Goal: Task Accomplishment & Management: Complete application form

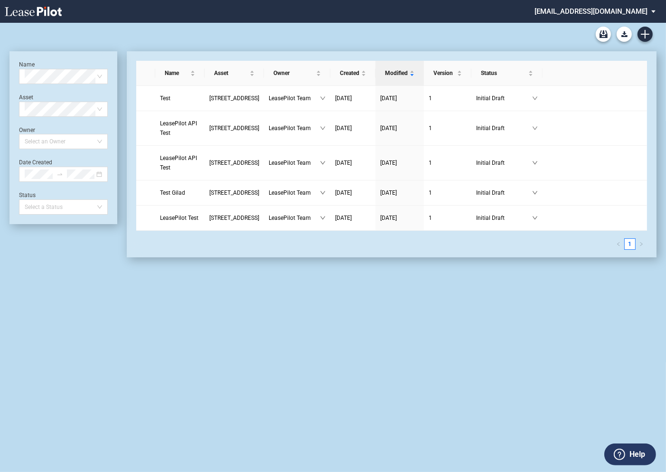
click at [592, 11] on md-select "admin@leasepilot.co Super Admin Area Admin Area Settings Sign Out" at bounding box center [599, 10] width 130 height 21
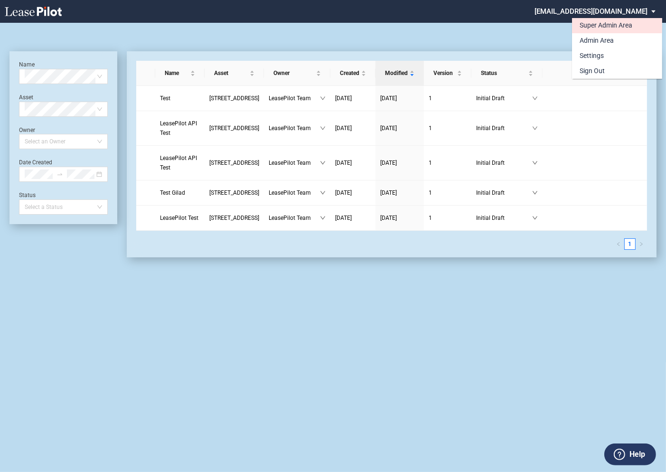
click at [586, 26] on div "Super Admin Area" at bounding box center [606, 25] width 53 height 9
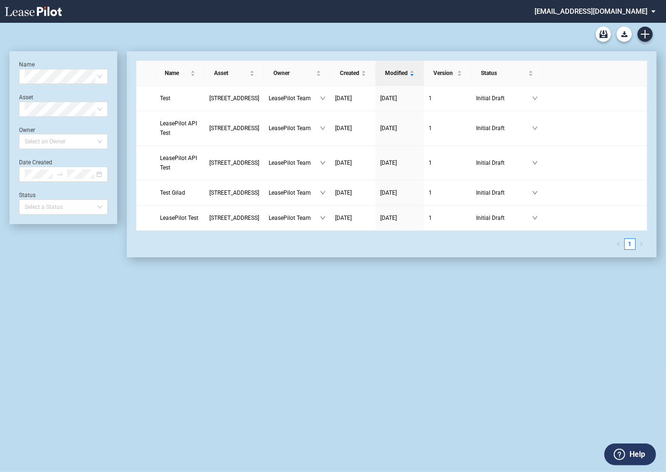
scroll to position [23, 0]
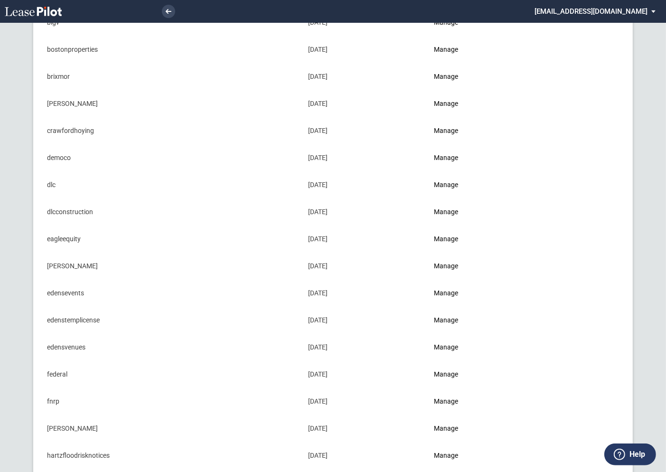
scroll to position [220, 0]
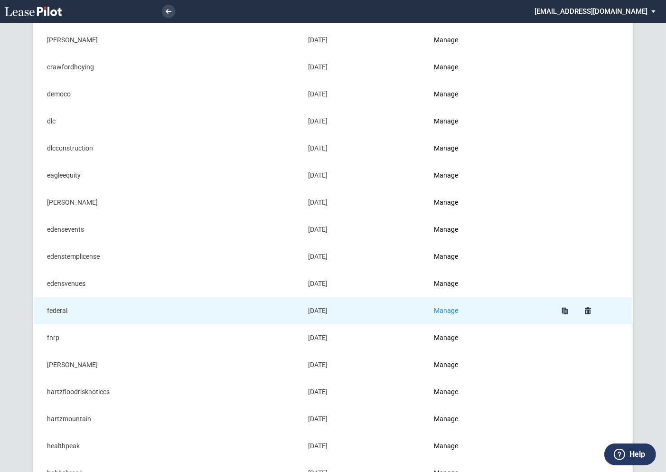
click at [454, 307] on link "Manage" at bounding box center [446, 311] width 24 height 8
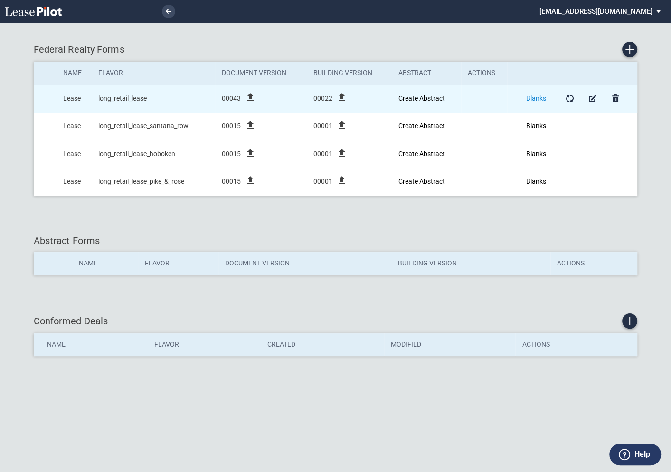
click at [535, 94] on link "Blanks" at bounding box center [536, 98] width 20 height 8
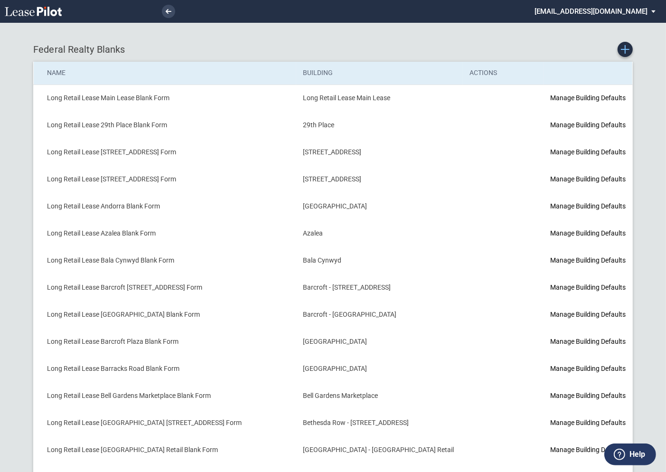
click at [626, 48] on icon "Create new Blank Form" at bounding box center [625, 49] width 9 height 9
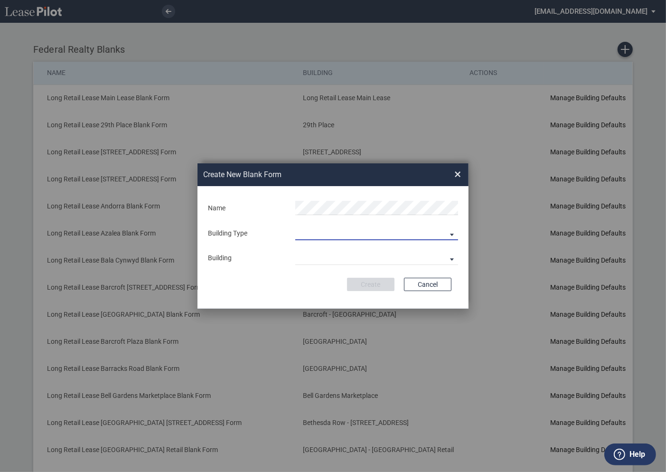
click at [321, 233] on md-select "Building Predefined Empty Building New Empty Building" at bounding box center [376, 233] width 163 height 14
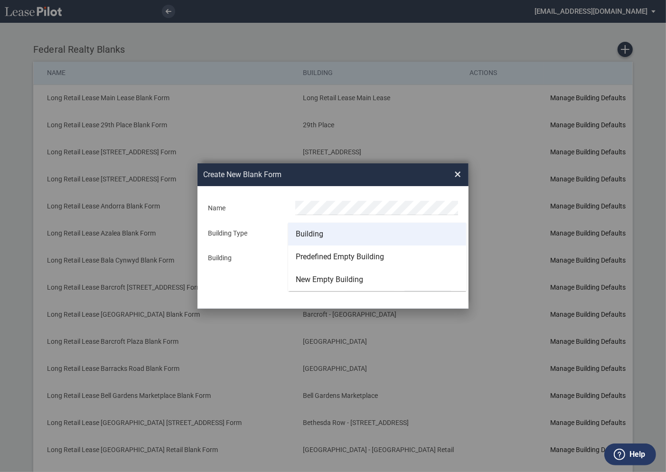
click at [314, 235] on div "Building" at bounding box center [310, 234] width 28 height 10
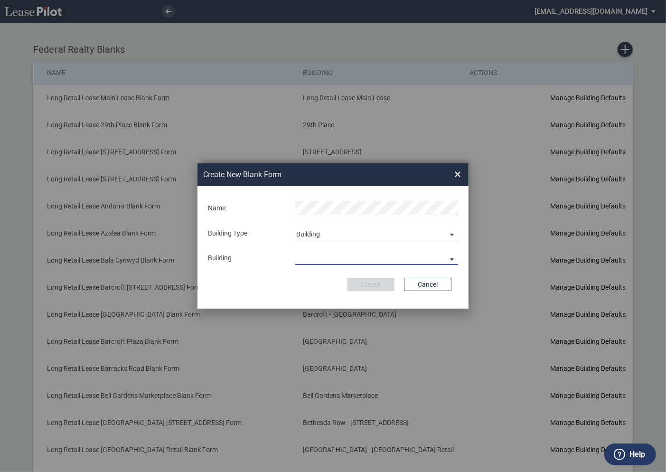
click at [315, 257] on md-select "29th Place [STREET_ADDRESS] [STREET_ADDRESS] [GEOGRAPHIC_DATA] Azalea Bala Cynw…" at bounding box center [376, 258] width 163 height 14
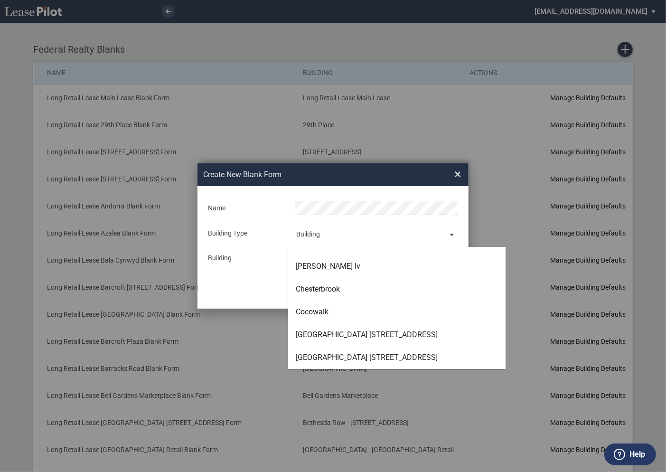
scroll to position [773, 0]
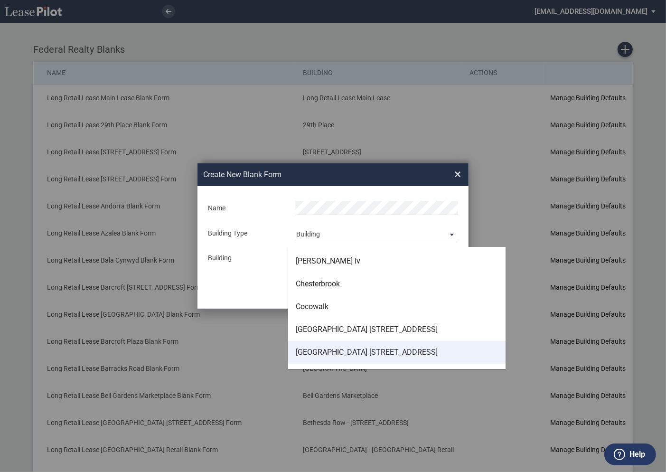
click at [318, 349] on div "[GEOGRAPHIC_DATA] [STREET_ADDRESS]" at bounding box center [367, 352] width 142 height 10
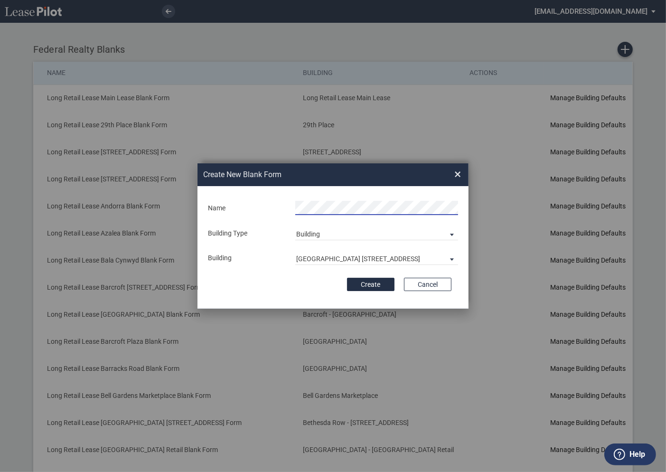
scroll to position [0, 32]
click at [378, 283] on button "Create" at bounding box center [370, 284] width 47 height 13
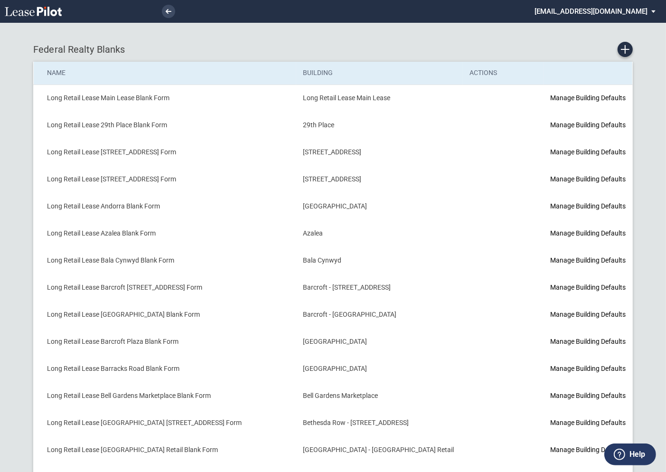
scroll to position [710, 0]
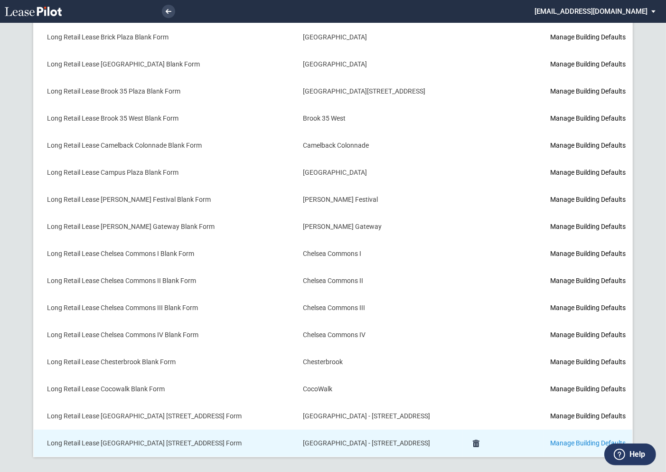
click at [550, 439] on link "Manage Building Defaults" at bounding box center [587, 443] width 75 height 8
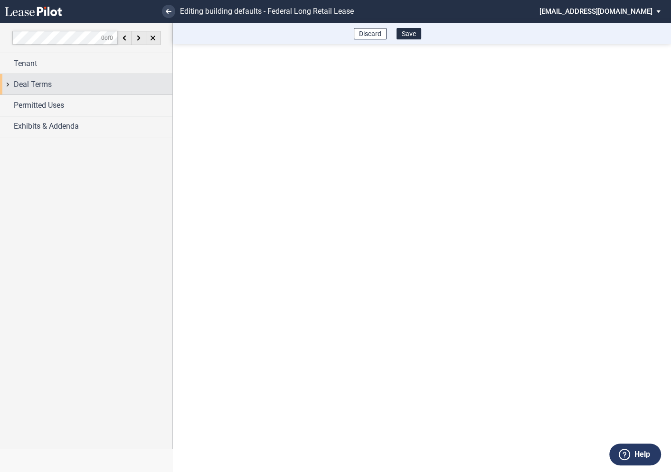
click at [5, 86] on div "Deal Terms" at bounding box center [86, 84] width 172 height 20
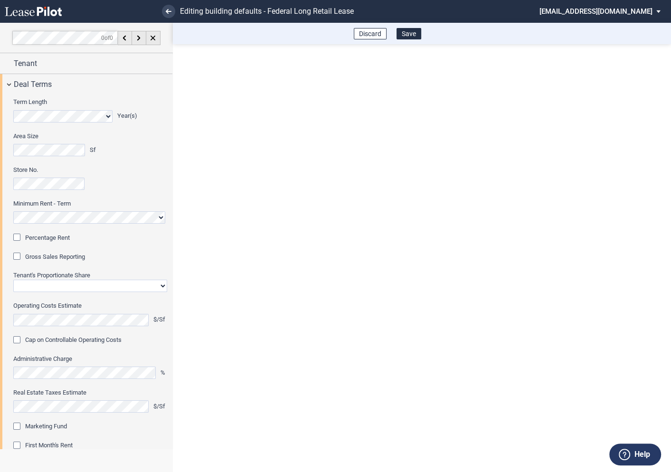
click at [19, 237] on div "Percentage Rent" at bounding box center [17, 238] width 9 height 9
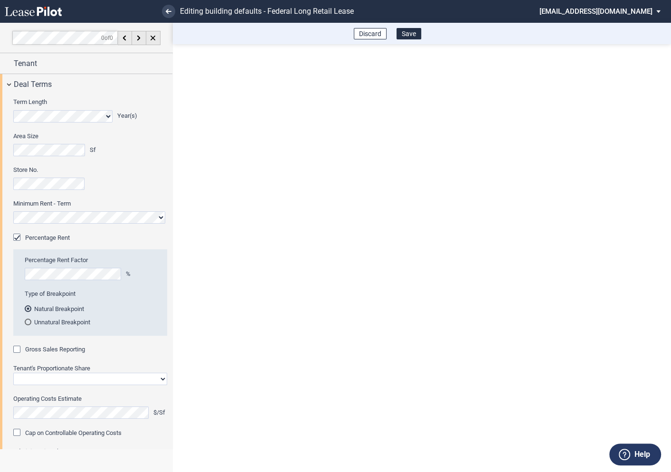
click at [17, 350] on div "Gross Sales Reporting" at bounding box center [17, 350] width 9 height 9
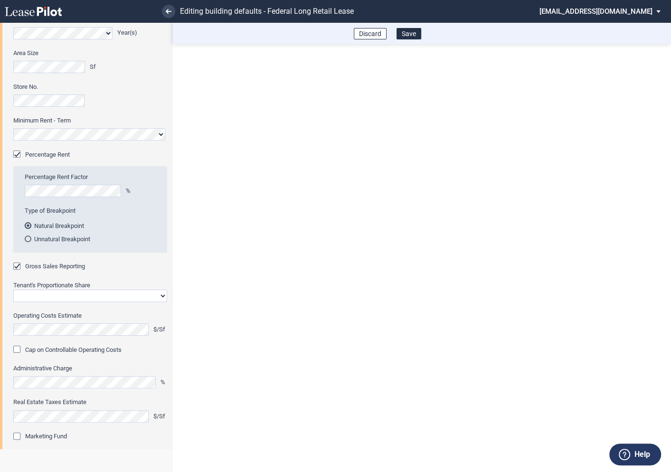
scroll to position [90, 0]
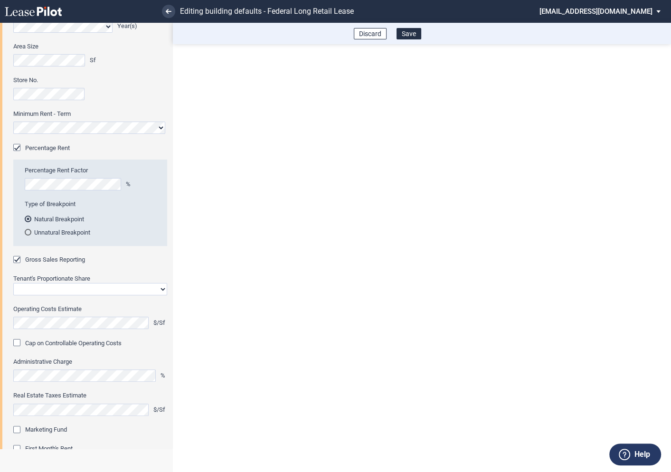
click at [54, 290] on select "Straight GLA Net Major" at bounding box center [90, 289] width 154 height 12
select select "straight GLA"
click at [13, 283] on select "Straight GLA Net Major" at bounding box center [90, 289] width 154 height 12
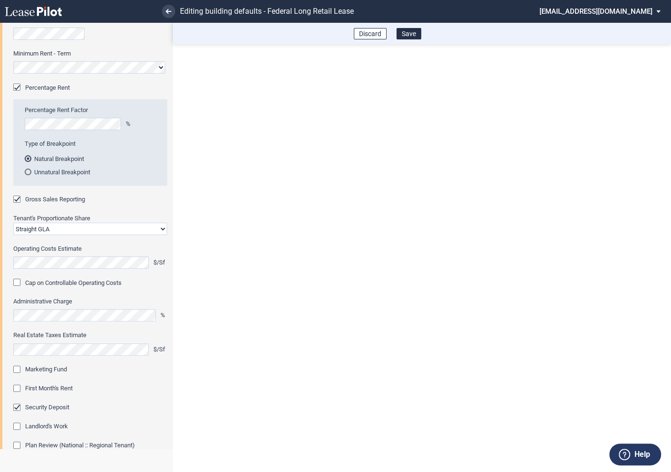
scroll to position [154, 0]
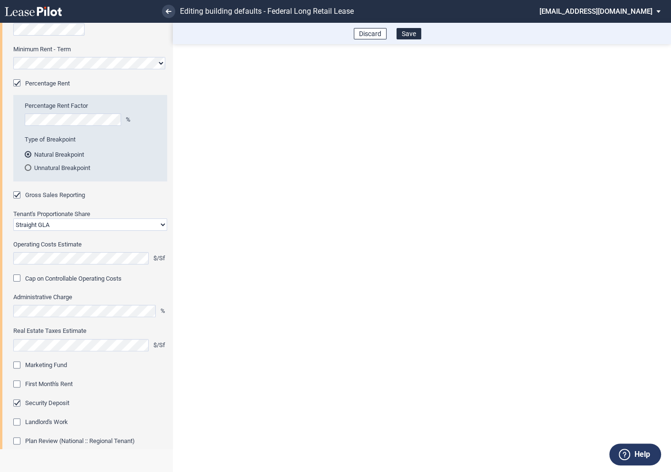
click at [18, 364] on div "Marketing Fund" at bounding box center [17, 365] width 9 height 9
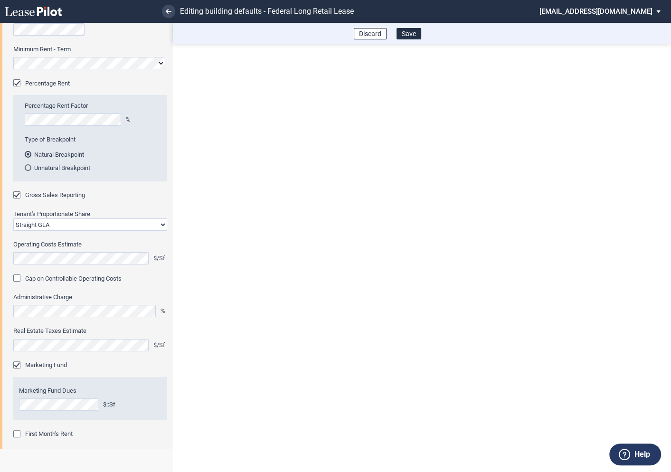
scroll to position [242, 0]
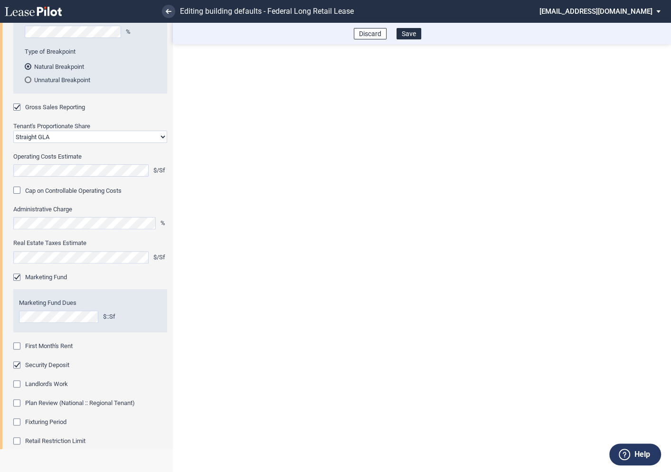
click at [19, 348] on div "First Month's Rent" at bounding box center [17, 346] width 9 height 9
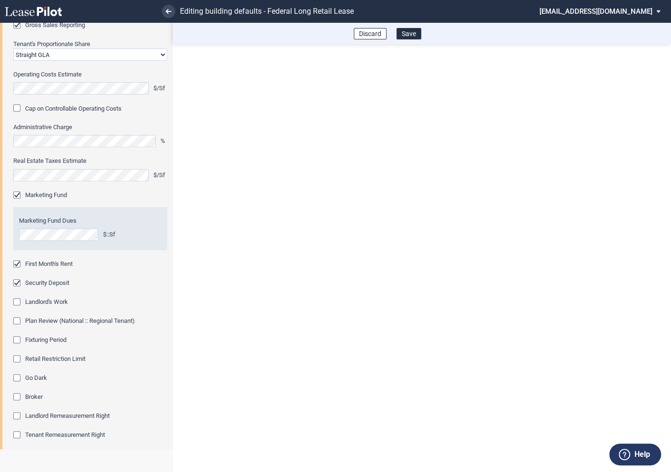
scroll to position [330, 0]
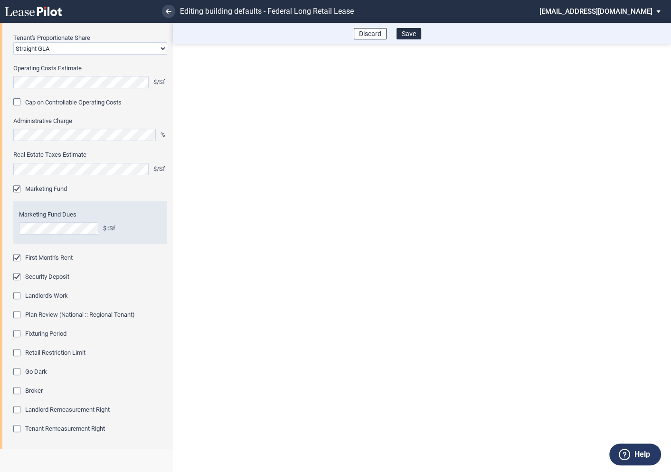
click at [17, 333] on div "Fixturing Period" at bounding box center [17, 334] width 9 height 9
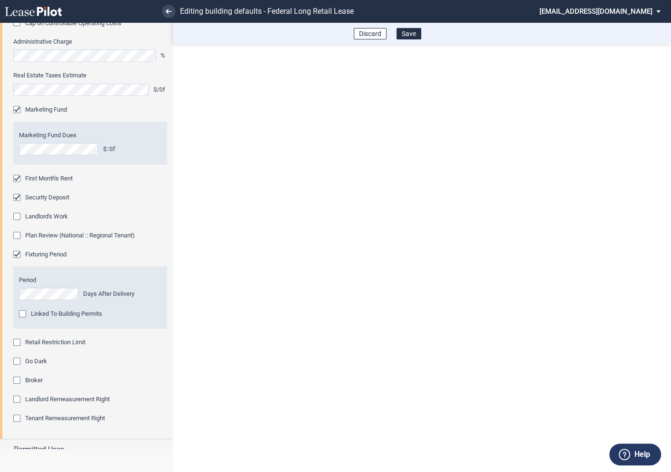
click at [15, 341] on div "Retail Restriction Limit" at bounding box center [17, 343] width 9 height 9
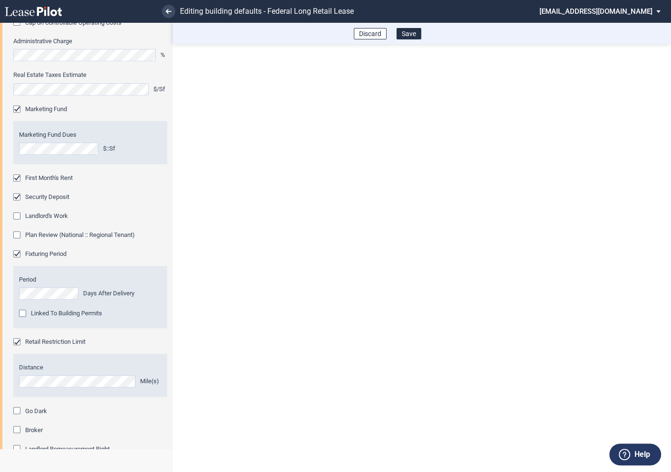
scroll to position [491, 0]
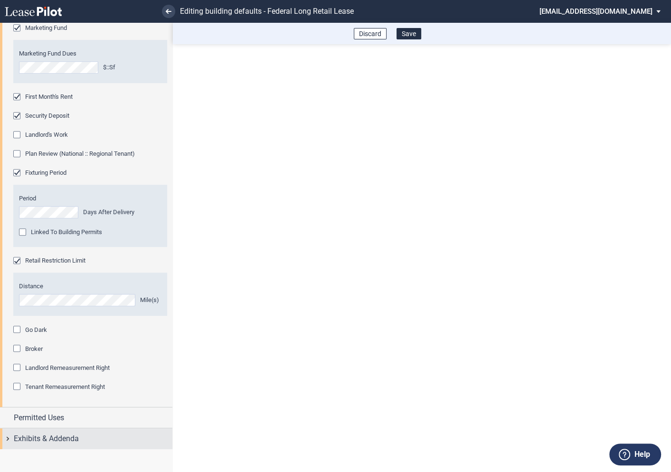
click at [9, 437] on div "Exhibits & Addenda" at bounding box center [86, 438] width 172 height 20
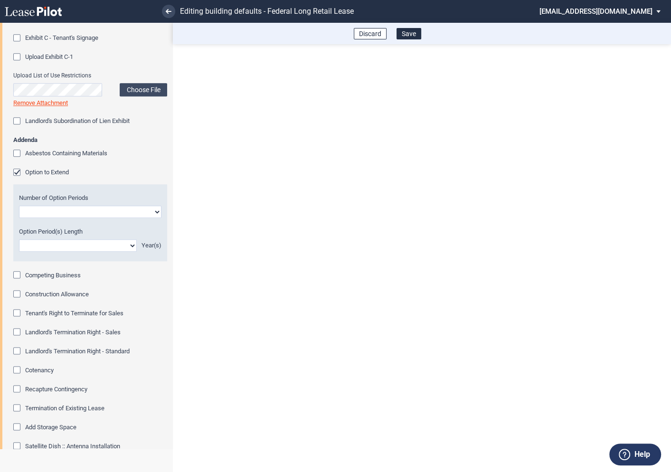
click at [18, 173] on div "Option to Extend" at bounding box center [17, 173] width 9 height 9
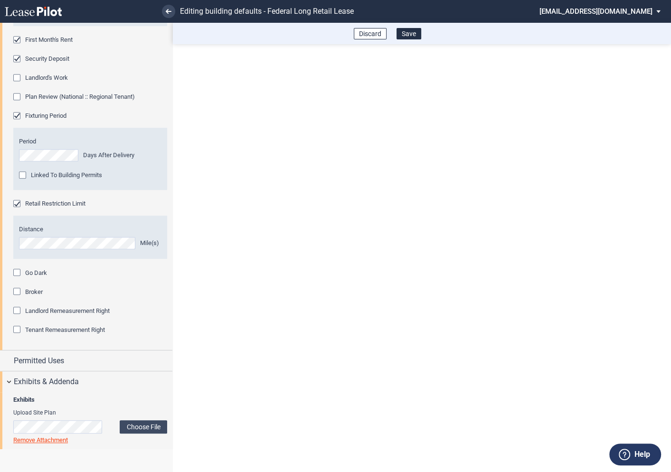
scroll to position [753, 0]
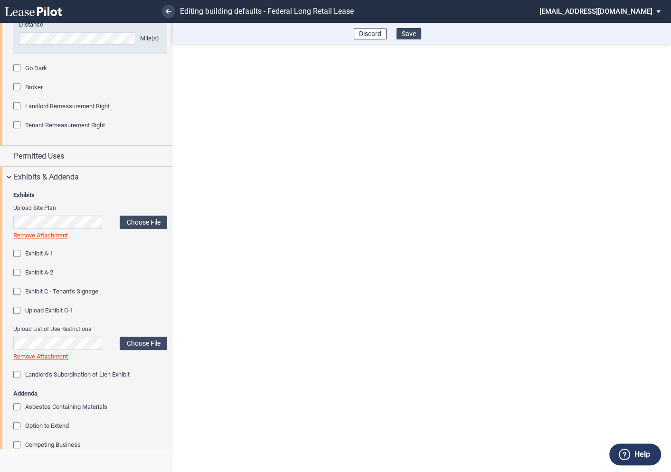
click at [412, 35] on button "Save" at bounding box center [408, 33] width 25 height 11
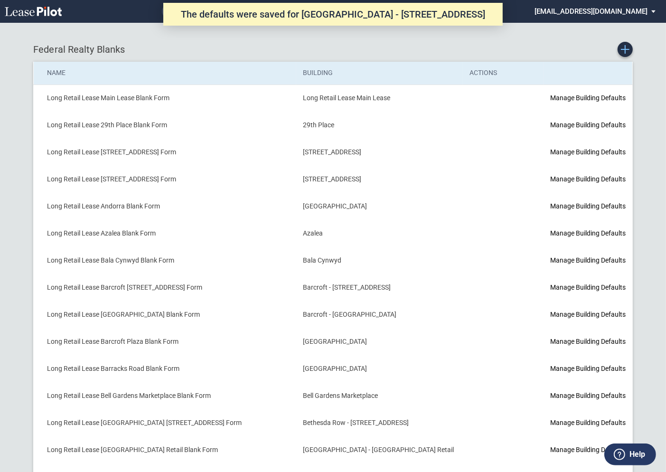
click at [627, 52] on icon "Create new Blank Form" at bounding box center [625, 49] width 9 height 9
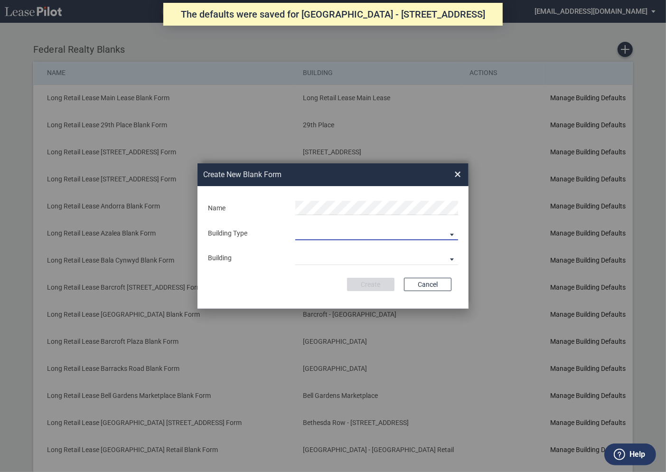
click at [345, 234] on md-select "Building Predefined Empty Building New Empty Building" at bounding box center [376, 233] width 163 height 14
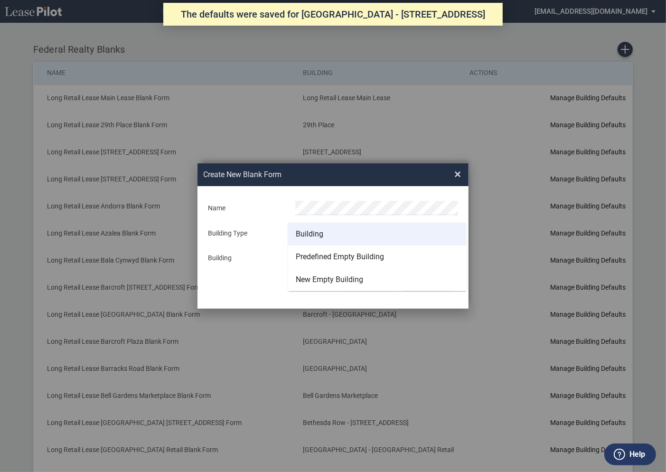
click at [316, 232] on div "Building" at bounding box center [310, 234] width 28 height 10
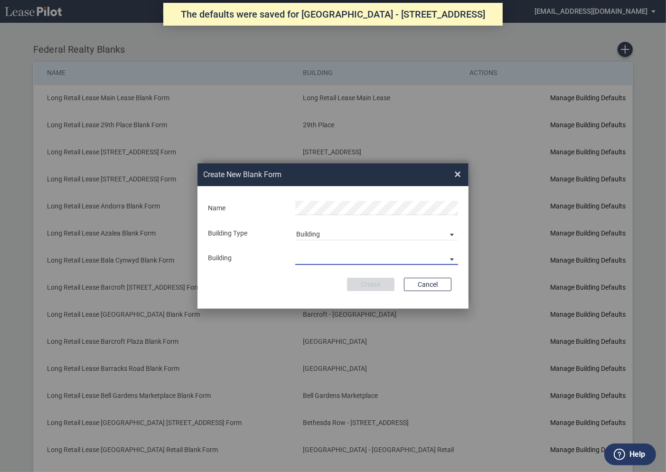
click at [312, 259] on md-select "29th Place [STREET_ADDRESS] [STREET_ADDRESS] [GEOGRAPHIC_DATA] Azalea Bala Cynw…" at bounding box center [376, 258] width 163 height 14
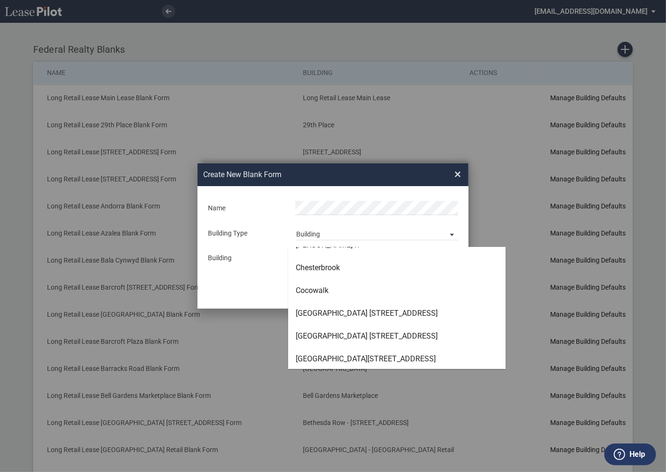
scroll to position [792, 0]
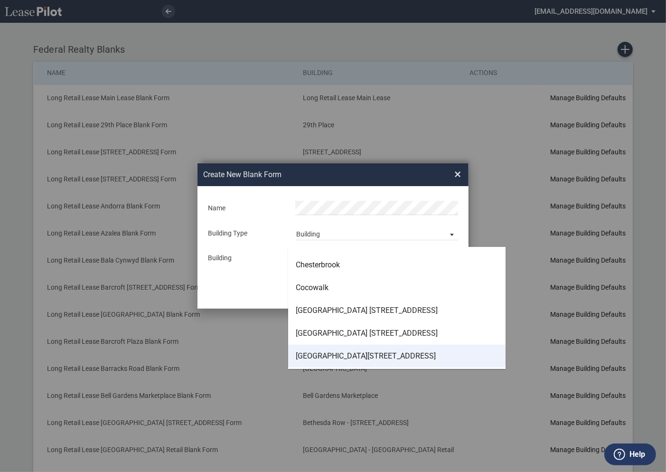
click at [317, 355] on div "[GEOGRAPHIC_DATA][STREET_ADDRESS]" at bounding box center [366, 356] width 140 height 10
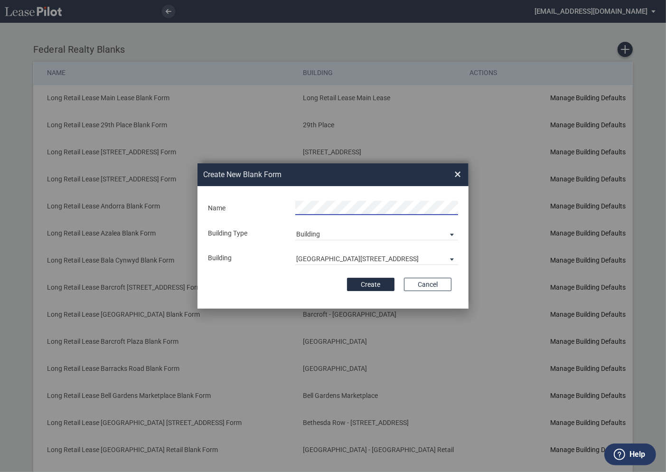
scroll to position [0, 32]
click at [368, 283] on button "Create" at bounding box center [370, 284] width 47 height 13
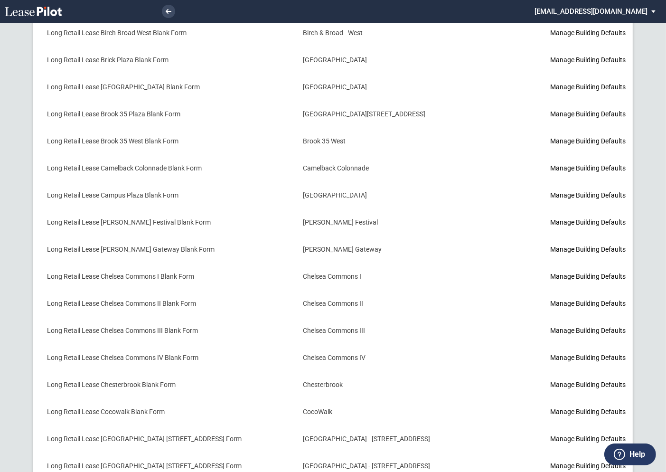
scroll to position [737, 0]
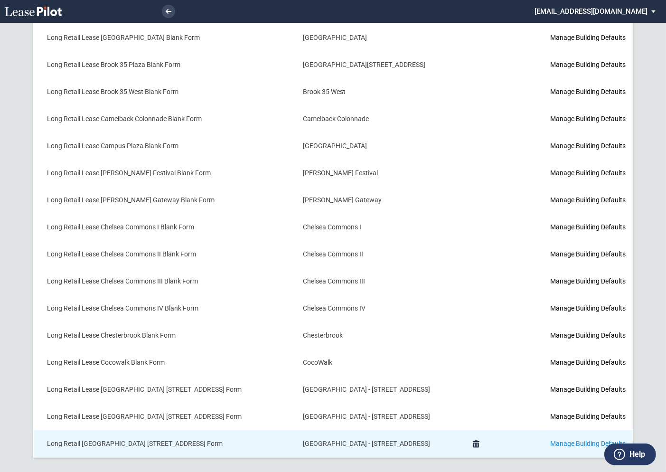
click at [550, 440] on link "Manage Building Defaults" at bounding box center [587, 444] width 75 height 8
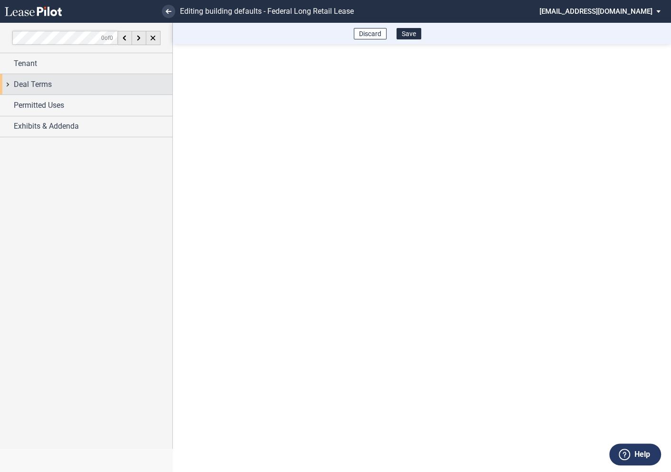
click at [6, 84] on div "Deal Terms" at bounding box center [86, 84] width 172 height 20
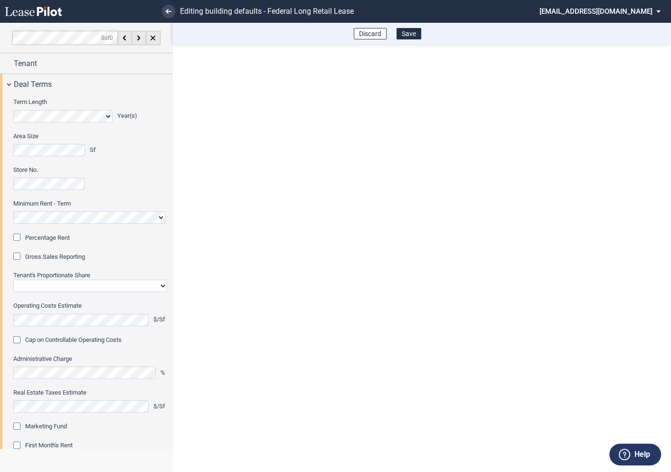
click at [18, 236] on div "Percentage Rent" at bounding box center [17, 238] width 9 height 9
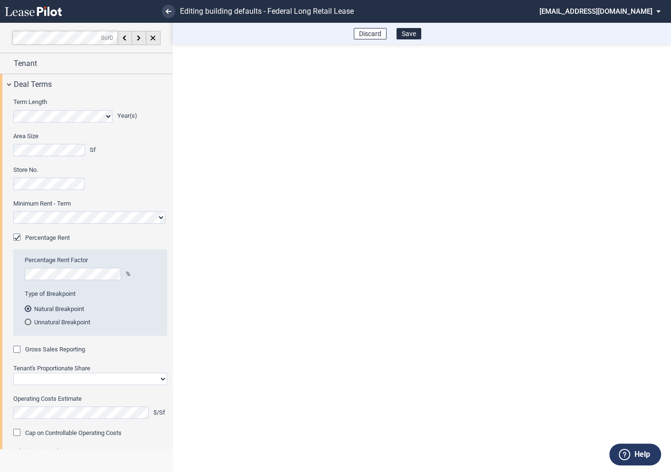
click at [19, 349] on div "Gross Sales Reporting" at bounding box center [17, 350] width 9 height 9
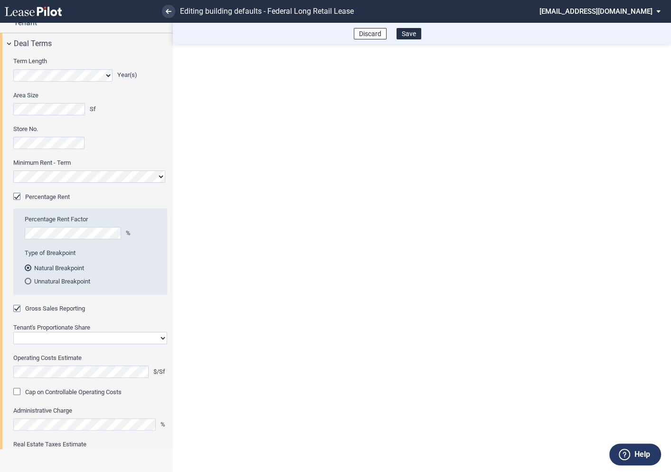
scroll to position [88, 0]
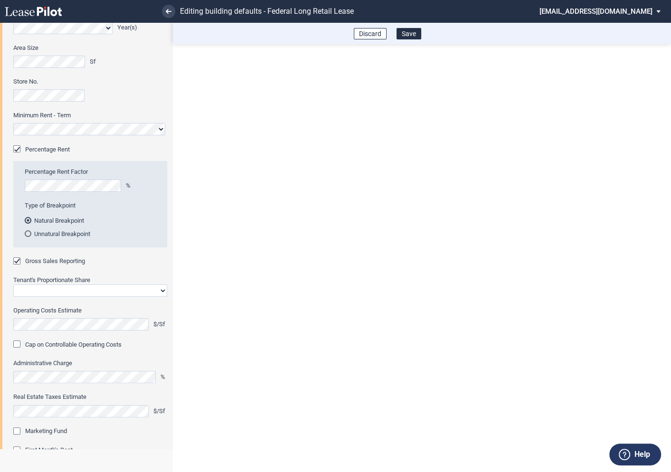
click at [49, 294] on select "Straight GLA Net Major" at bounding box center [90, 290] width 154 height 12
click at [13, 284] on select "Straight GLA Net Major" at bounding box center [90, 290] width 154 height 12
click at [52, 294] on select "Straight GLA Net Major" at bounding box center [90, 290] width 154 height 12
select select "straight GLA"
click at [13, 284] on select "Straight GLA Net Major" at bounding box center [90, 290] width 154 height 12
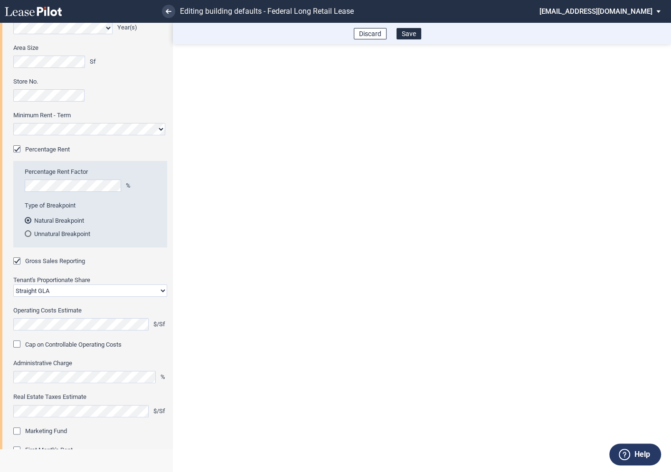
scroll to position [157, 0]
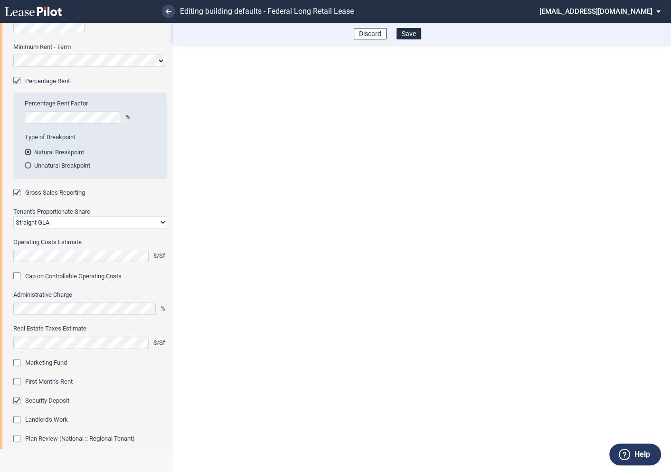
click at [18, 363] on div "Marketing Fund" at bounding box center [17, 363] width 9 height 9
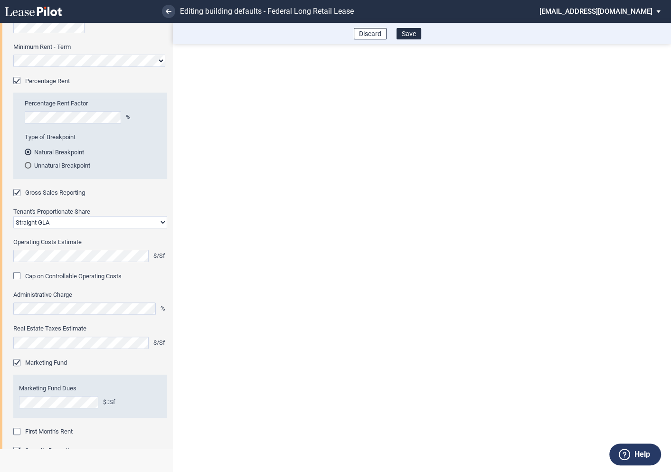
scroll to position [224, 0]
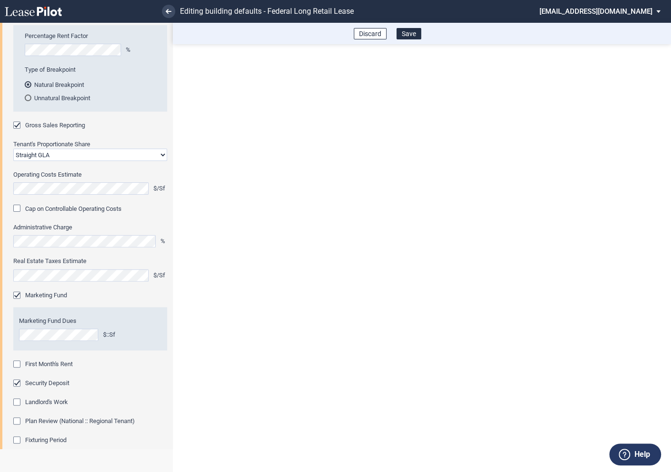
click at [18, 365] on div "First Month's Rent" at bounding box center [17, 364] width 9 height 9
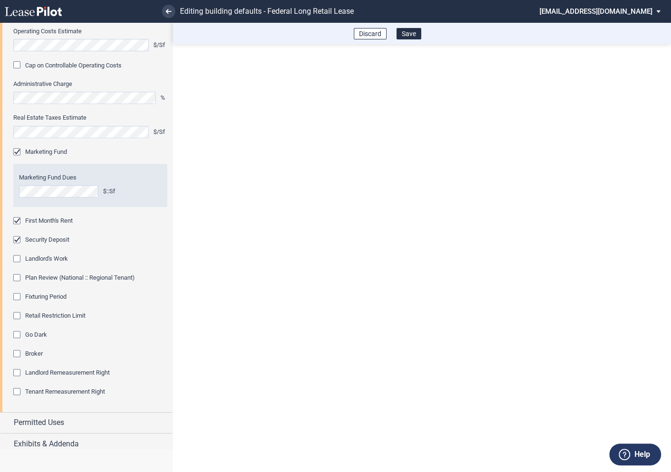
scroll to position [372, 0]
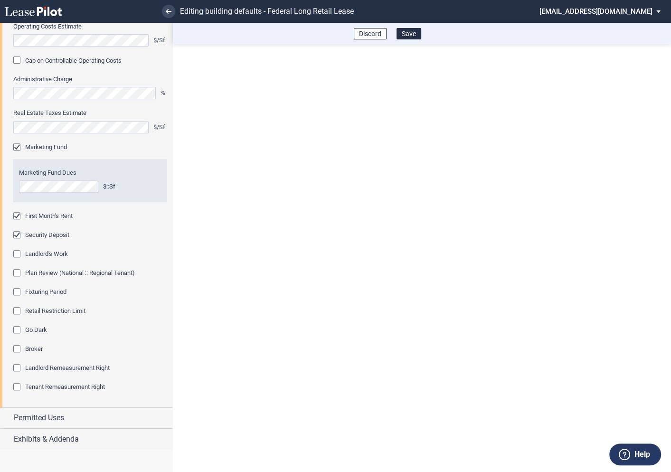
click at [19, 292] on div "Fixturing Period" at bounding box center [17, 292] width 9 height 9
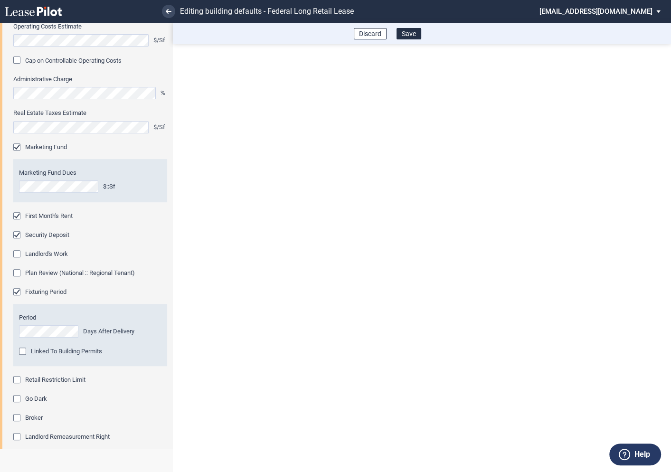
scroll to position [408, 0]
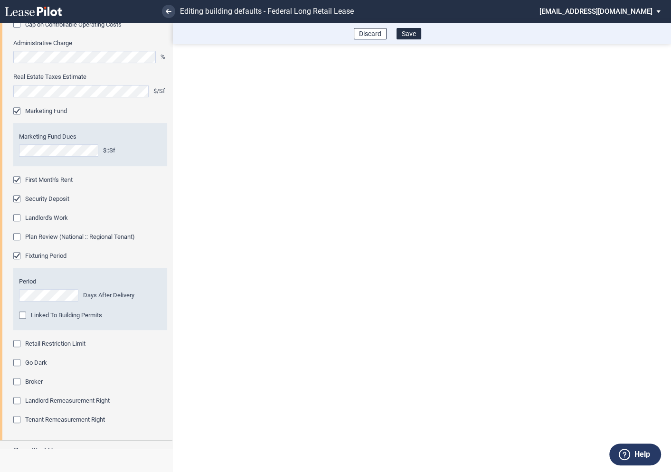
click at [18, 342] on div "Retail Restriction Limit" at bounding box center [17, 344] width 9 height 9
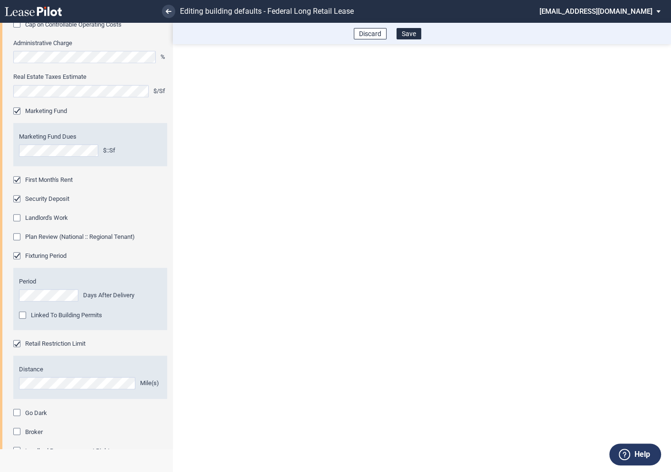
scroll to position [491, 0]
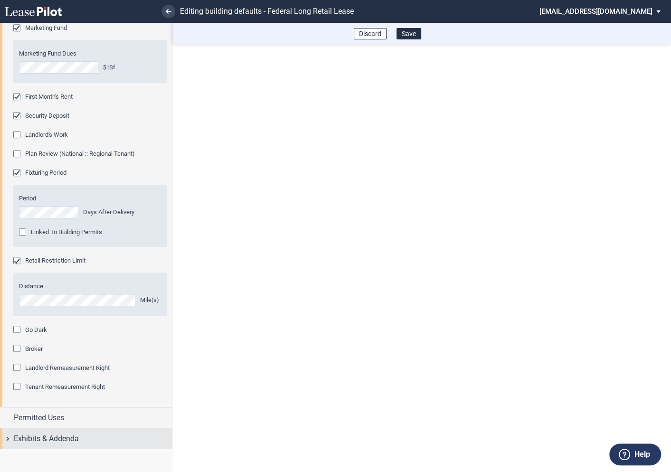
click at [7, 437] on div "Exhibits & Addenda" at bounding box center [86, 438] width 172 height 20
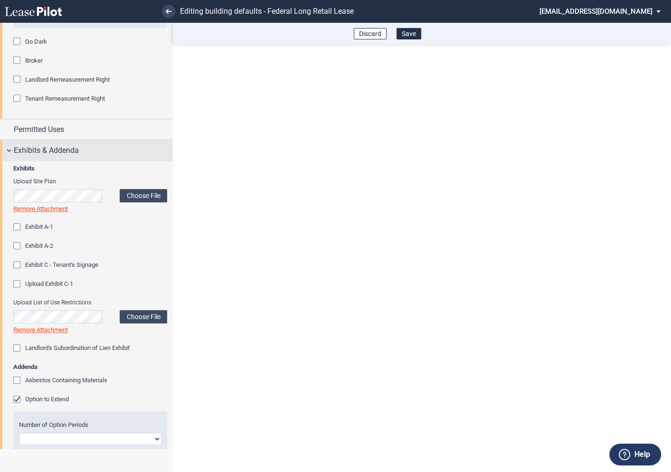
scroll to position [815, 0]
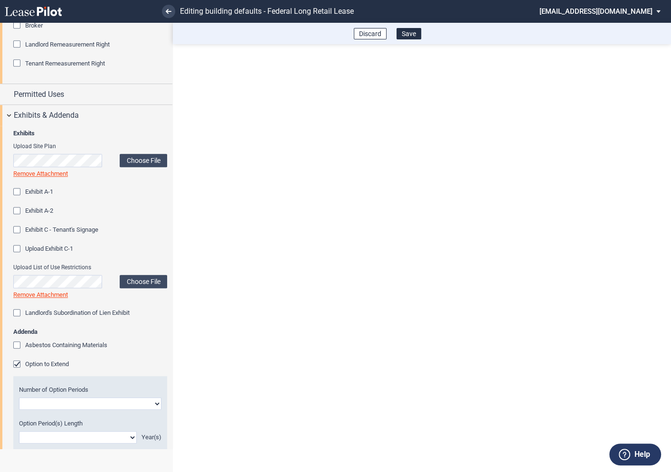
click at [21, 365] on div "Option to Extend" at bounding box center [17, 364] width 9 height 9
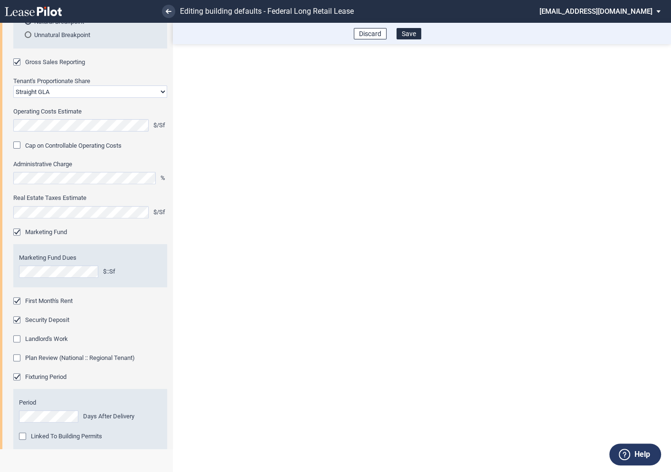
scroll to position [175, 0]
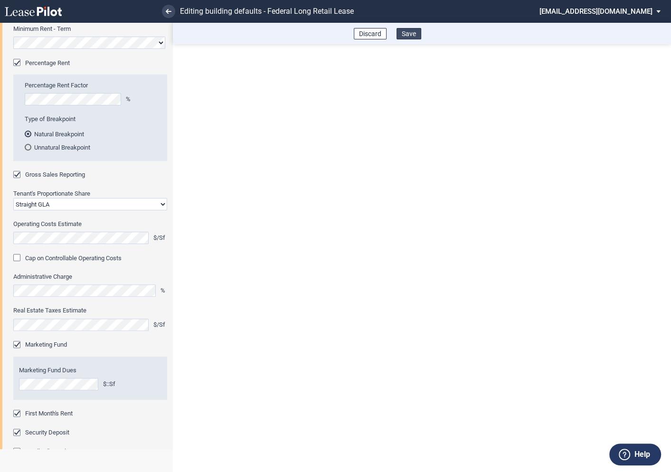
click at [409, 35] on button "Save" at bounding box center [408, 33] width 25 height 11
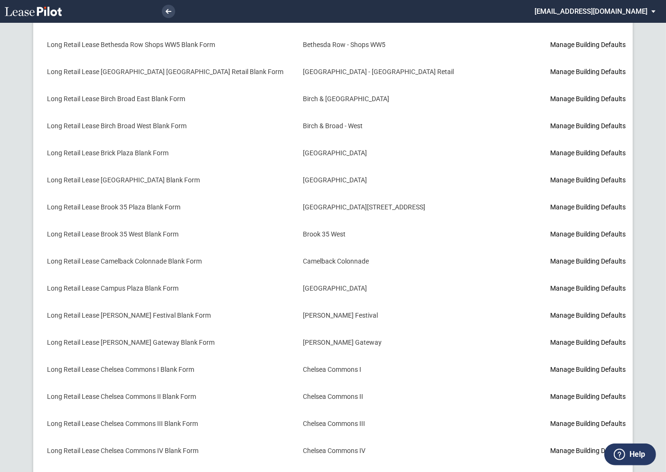
scroll to position [737, 0]
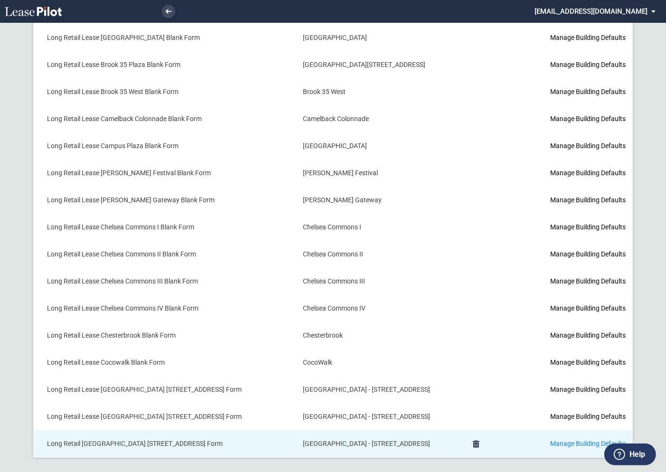
click at [553, 440] on link "Manage Building Defaults" at bounding box center [587, 444] width 75 height 8
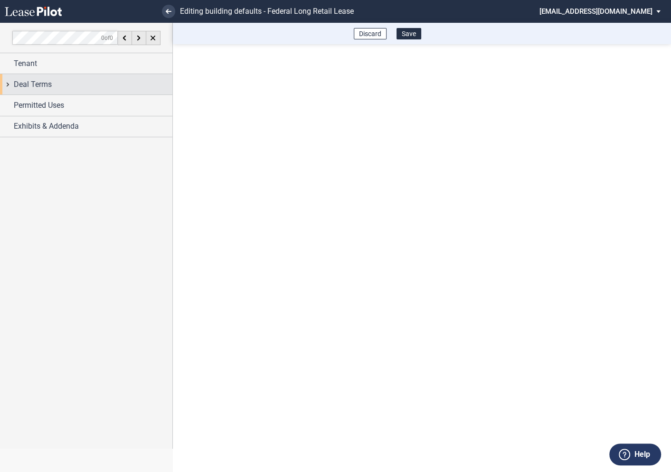
click at [11, 85] on div "Deal Terms" at bounding box center [86, 84] width 172 height 20
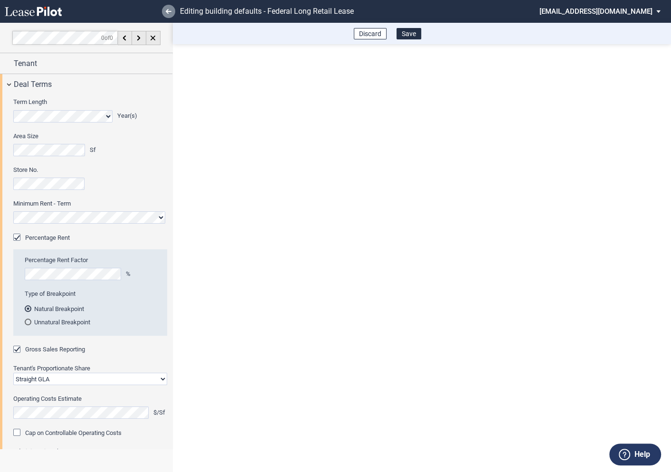
click at [170, 11] on use at bounding box center [169, 11] width 6 height 5
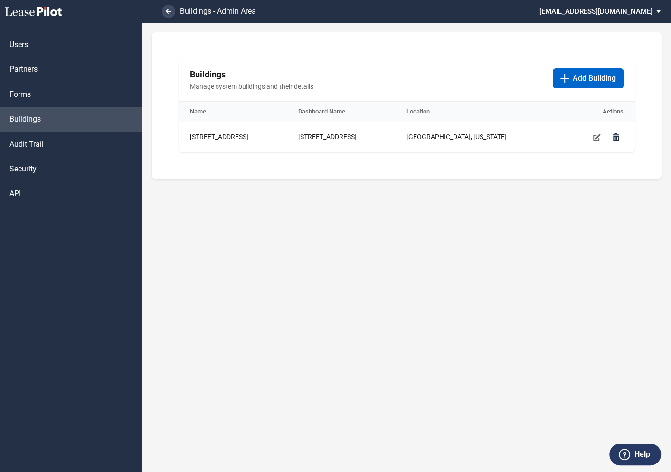
click at [638, 11] on md-select "[EMAIL_ADDRESS][DOMAIN_NAME] Super Admin Area Admin Area Settings Sign Out" at bounding box center [603, 10] width 130 height 21
click at [605, 28] on div "Super Admin Area" at bounding box center [610, 25] width 53 height 9
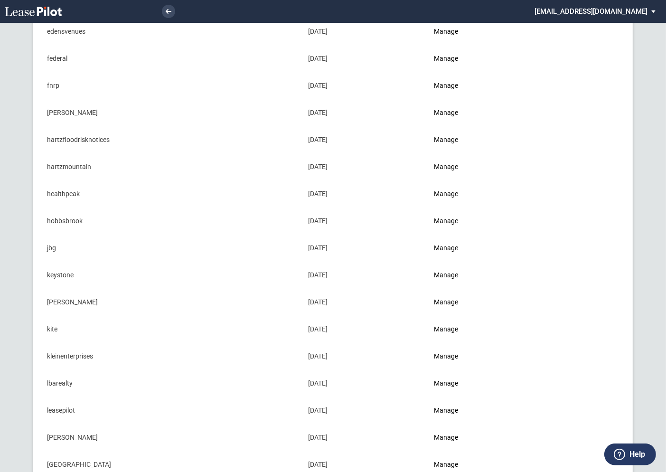
scroll to position [455, 0]
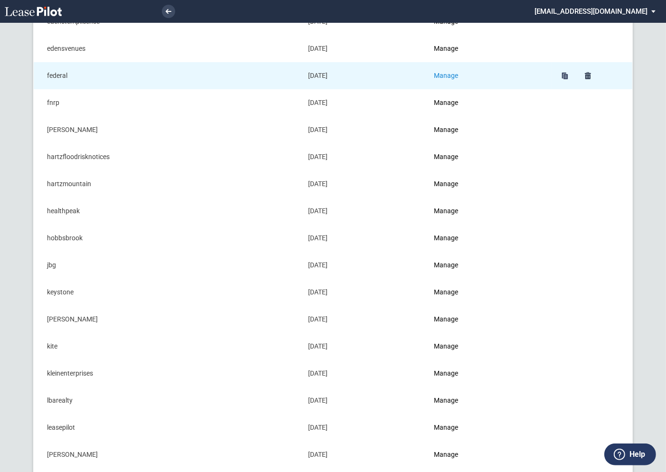
click at [448, 74] on link "Manage" at bounding box center [446, 76] width 24 height 8
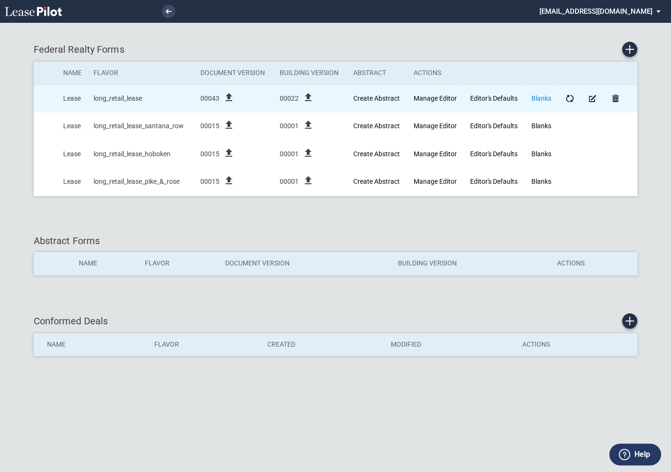
click at [542, 96] on link "Blanks" at bounding box center [541, 98] width 20 height 8
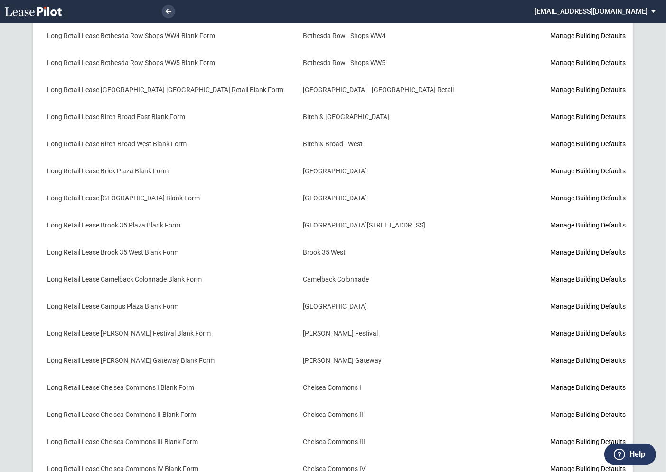
scroll to position [737, 0]
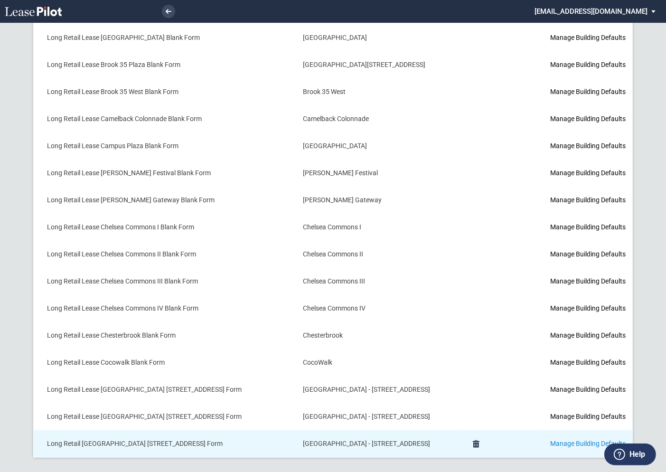
click at [550, 440] on link "Manage Building Defaults" at bounding box center [587, 444] width 75 height 8
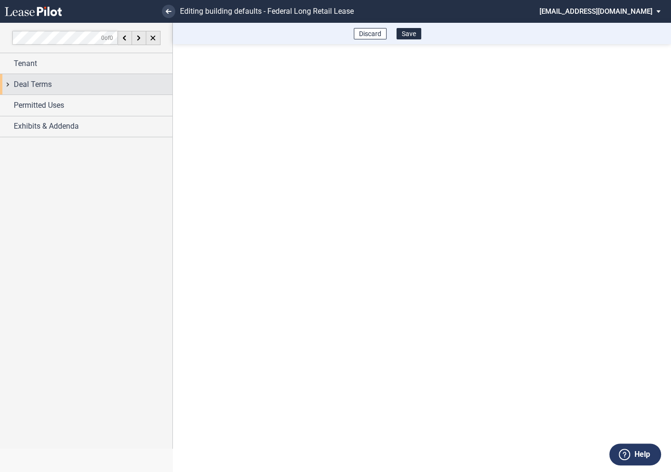
click at [8, 83] on div "Deal Terms" at bounding box center [86, 84] width 172 height 20
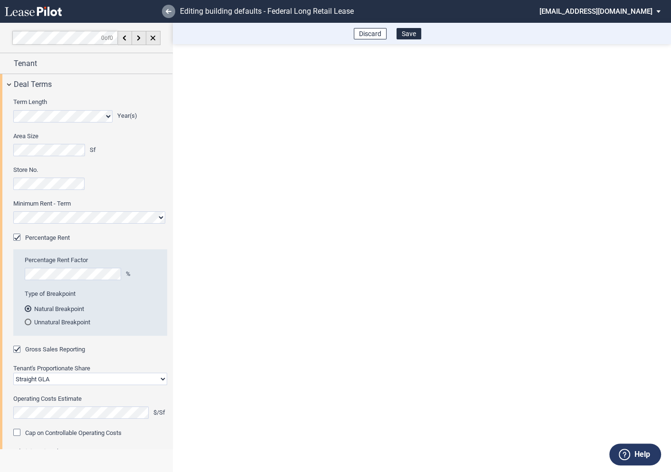
click at [168, 11] on use at bounding box center [169, 11] width 6 height 5
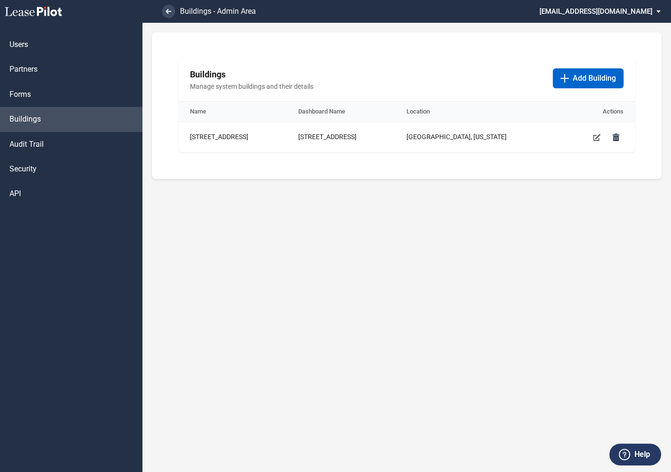
click at [597, 10] on md-select "[EMAIL_ADDRESS][DOMAIN_NAME] Super Admin Area Admin Area Settings Sign Out" at bounding box center [603, 10] width 130 height 21
click at [596, 24] on div "Super Admin Area" at bounding box center [610, 25] width 53 height 9
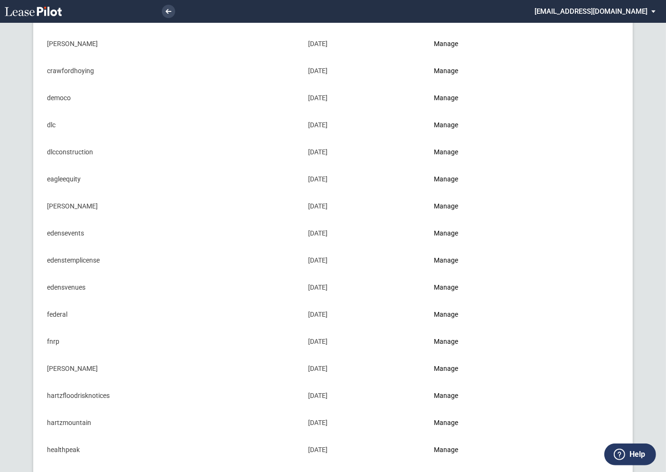
scroll to position [218, 0]
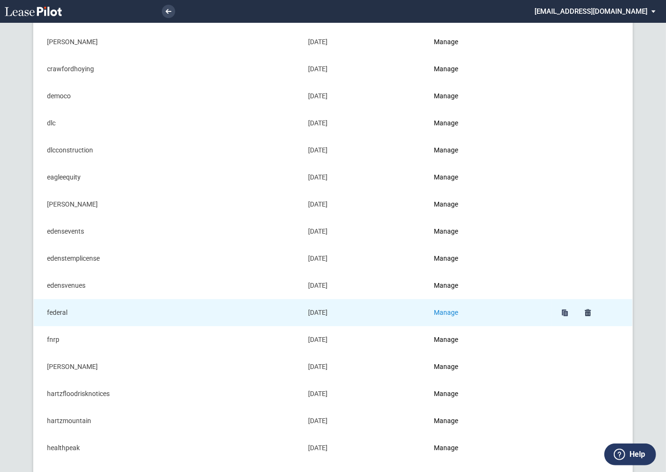
click at [451, 310] on link "Manage" at bounding box center [446, 313] width 24 height 8
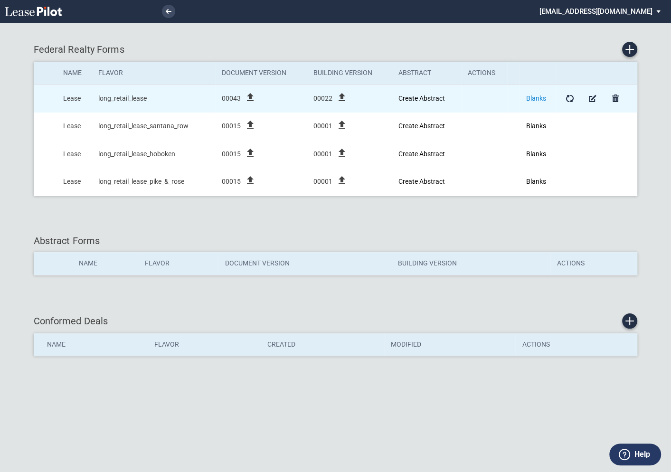
click at [536, 98] on link "Blanks" at bounding box center [536, 98] width 20 height 8
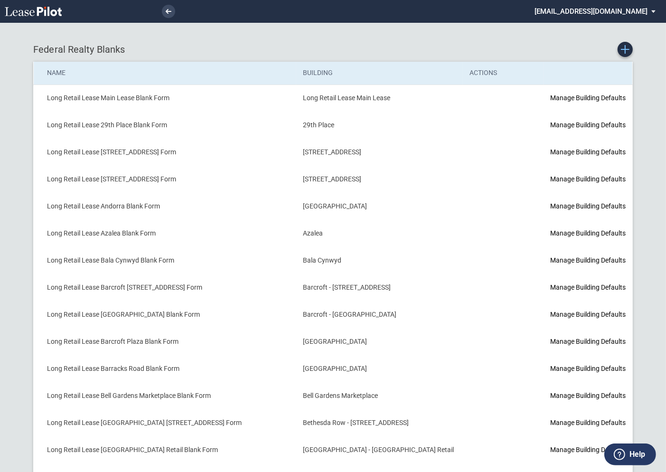
click at [626, 50] on icon "Create new Blank Form" at bounding box center [625, 49] width 9 height 9
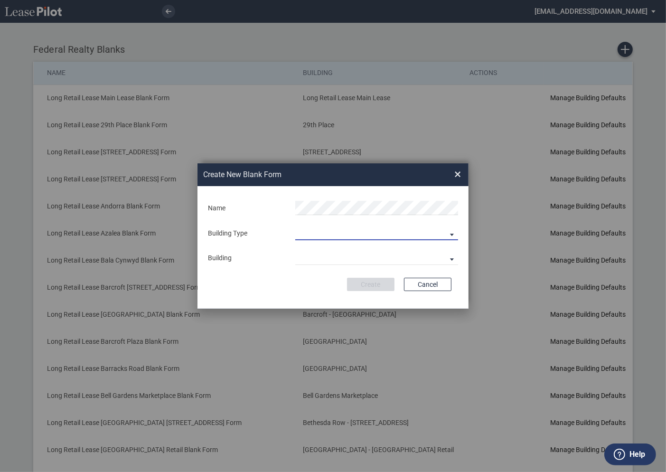
click at [315, 234] on md-select "Building Predefined Empty Building New Empty Building" at bounding box center [376, 233] width 163 height 14
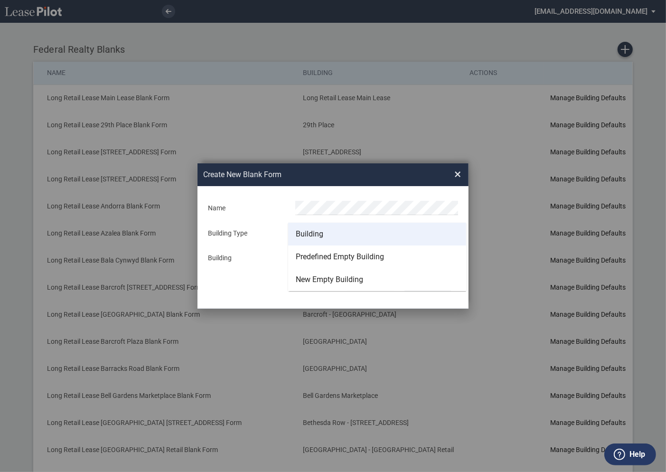
click at [309, 233] on div "Building" at bounding box center [310, 234] width 28 height 10
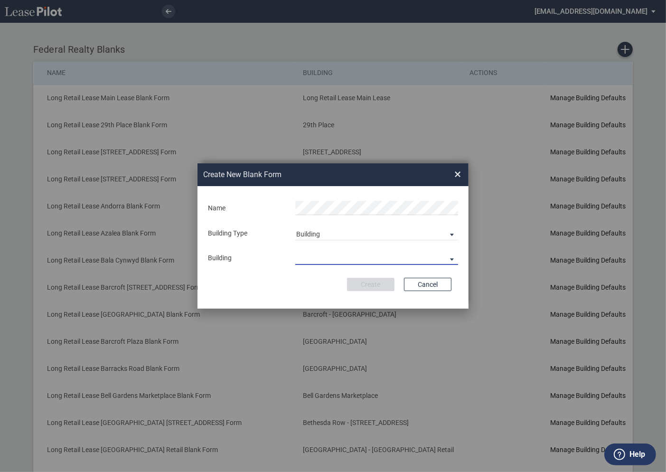
click at [311, 255] on md-select "29th Place 6464 Lincolnia Avenue 7770 Richmond Highway Andorra Azalea Bala Cynw…" at bounding box center [376, 258] width 163 height 14
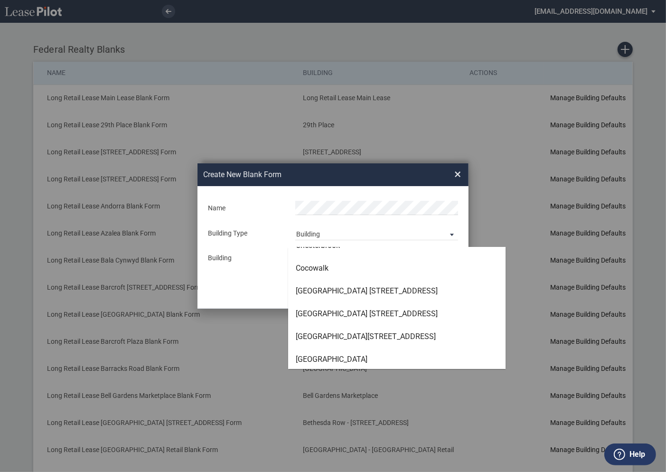
scroll to position [810, 0]
click at [282, 344] on md-backdrop at bounding box center [333, 236] width 666 height 472
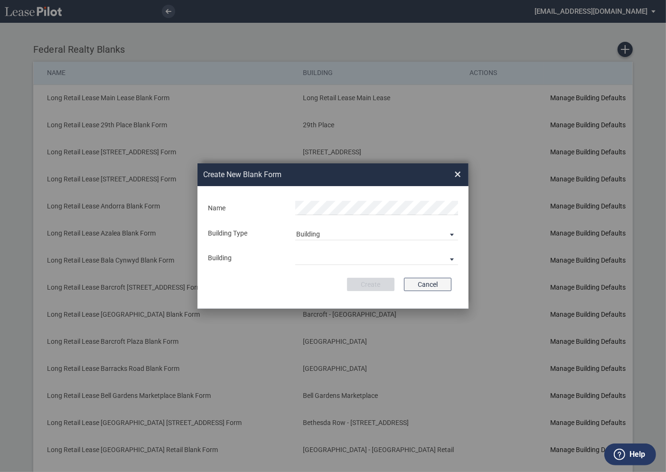
click at [438, 280] on button "Cancel" at bounding box center [427, 284] width 47 height 13
click at [435, 280] on button "Cancel" at bounding box center [427, 284] width 47 height 13
click at [430, 288] on button "Cancel" at bounding box center [427, 284] width 47 height 13
click at [431, 286] on button "Cancel" at bounding box center [427, 284] width 47 height 13
click at [458, 178] on span "×" at bounding box center [457, 174] width 7 height 15
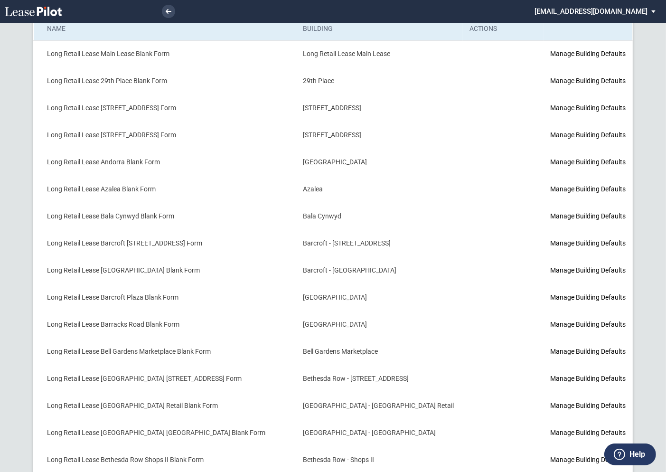
scroll to position [0, 0]
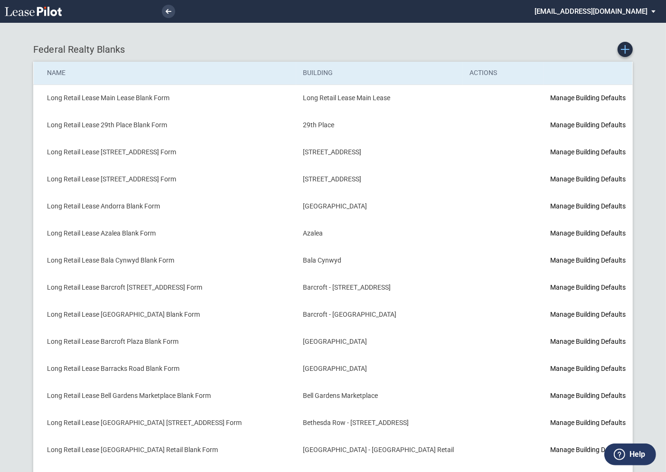
click at [627, 49] on use "Create new Blank Form" at bounding box center [625, 49] width 9 height 9
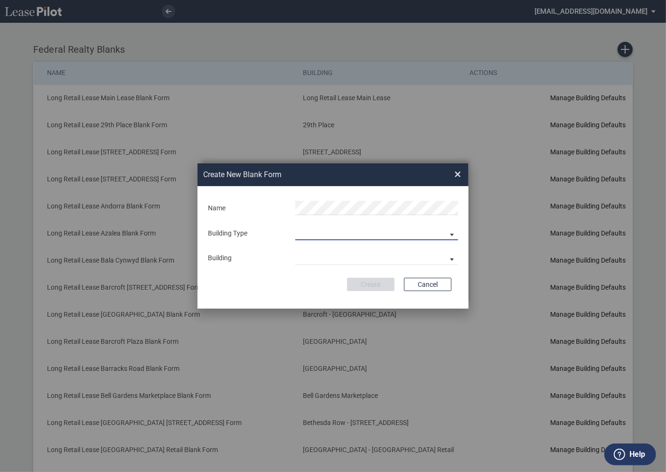
click at [316, 233] on md-select "Building Predefined Empty Building New Empty Building" at bounding box center [376, 233] width 163 height 14
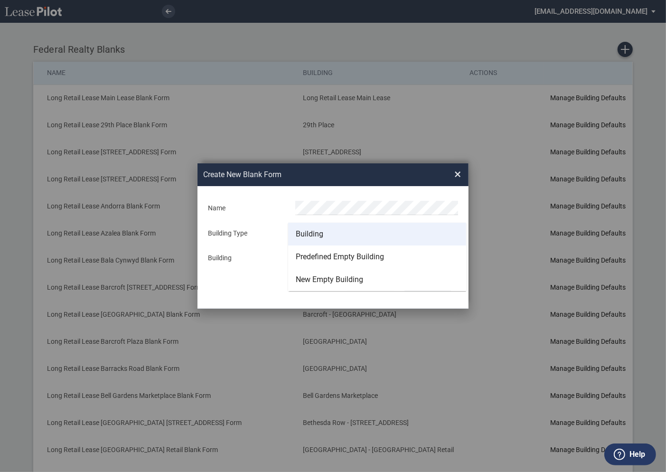
click at [314, 234] on div "Building" at bounding box center [310, 234] width 28 height 10
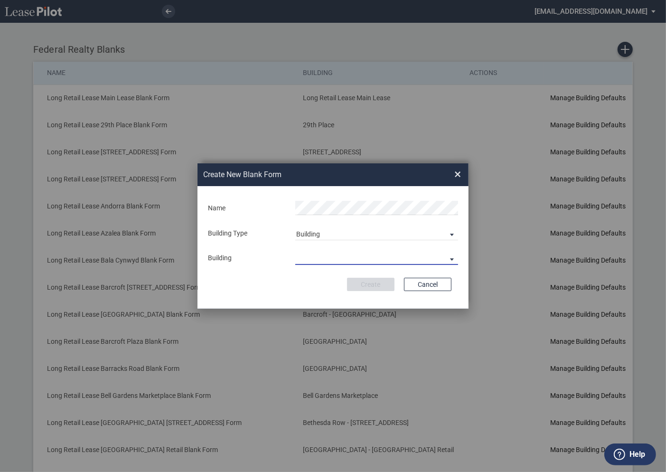
click at [313, 256] on md-select "29th Place 6464 Lincolnia Avenue 7770 Richmond Highway Andorra Azalea Bala Cynw…" at bounding box center [376, 258] width 163 height 14
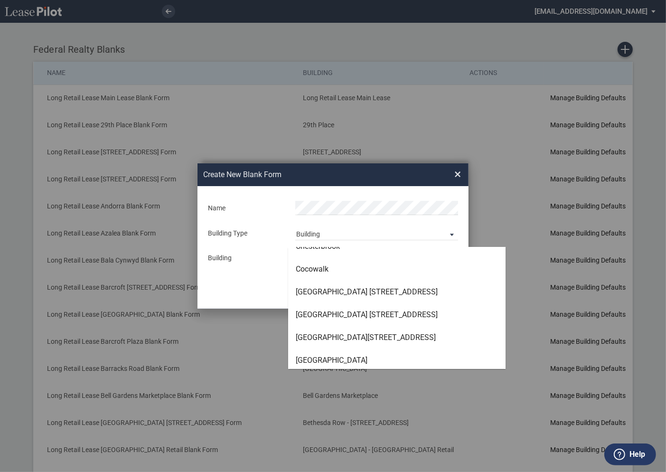
scroll to position [812, 0]
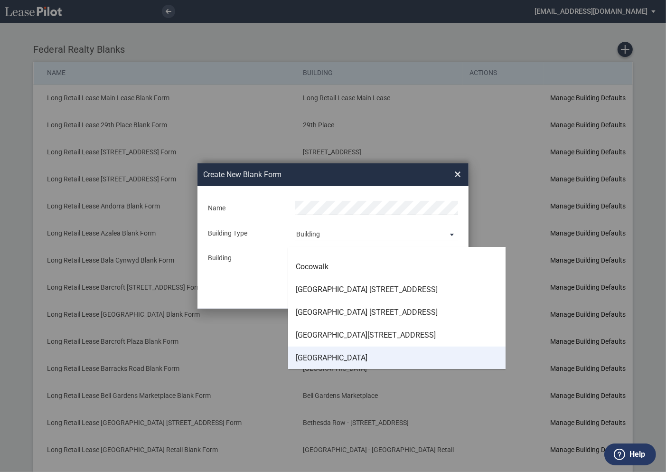
click at [312, 354] on div "[GEOGRAPHIC_DATA]" at bounding box center [332, 358] width 72 height 10
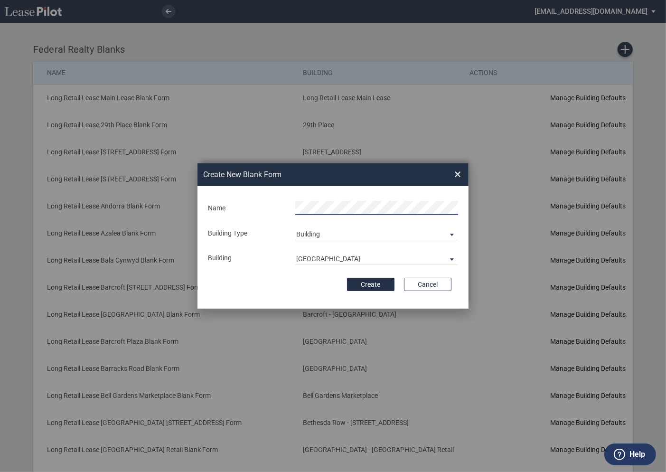
click at [273, 292] on form "Name Building Type Building Building Congressional Plaza Building Name Create C…" at bounding box center [333, 247] width 271 height 123
click at [379, 285] on button "Create" at bounding box center [370, 284] width 47 height 13
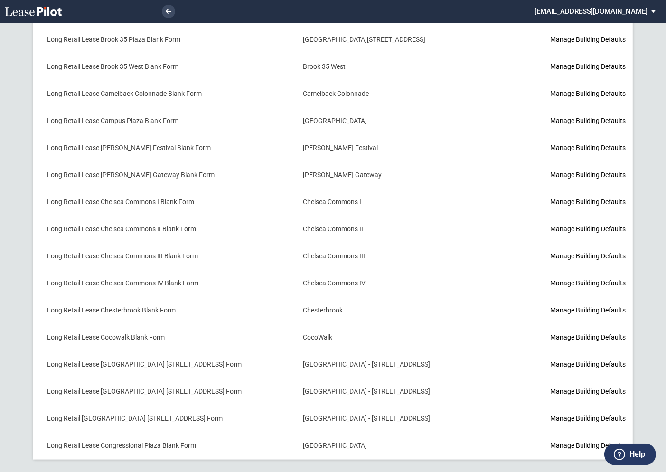
scroll to position [764, 0]
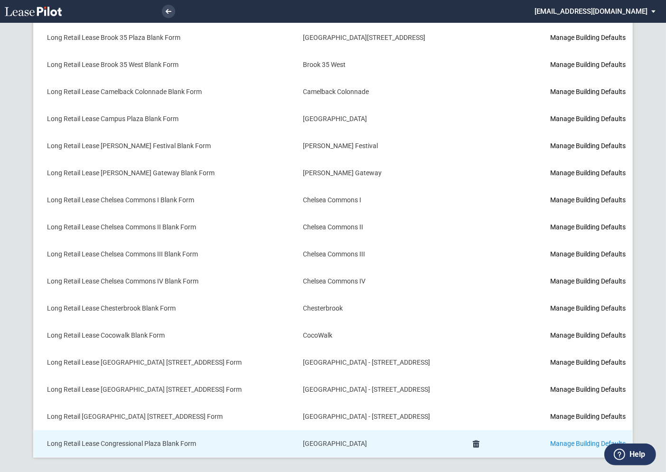
click at [550, 440] on link "Manage Building Defaults" at bounding box center [587, 444] width 75 height 8
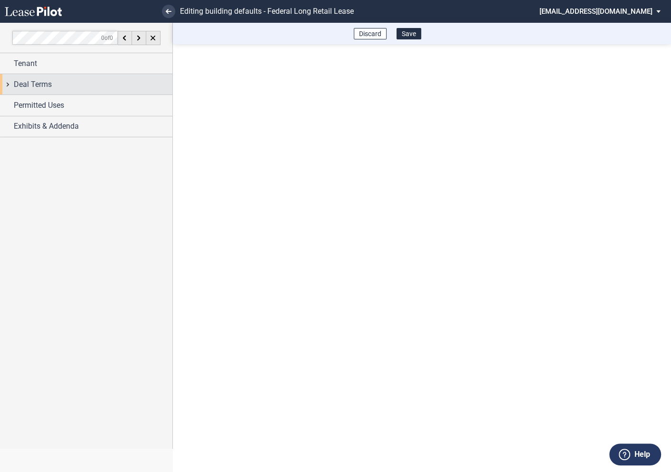
click at [9, 84] on div "Deal Terms" at bounding box center [86, 84] width 172 height 20
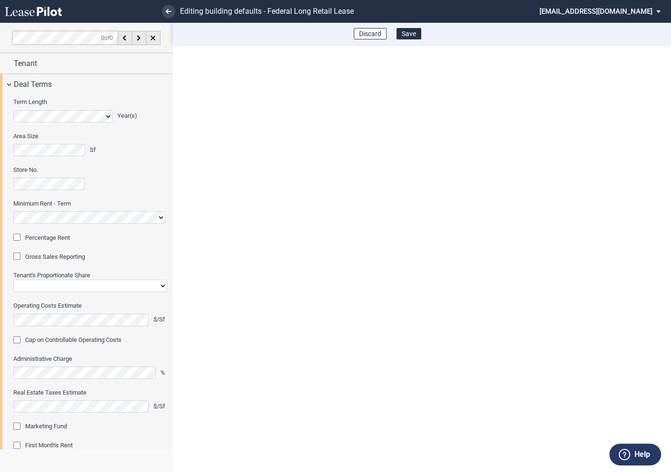
click at [21, 238] on div "Percentage Rent" at bounding box center [17, 238] width 9 height 9
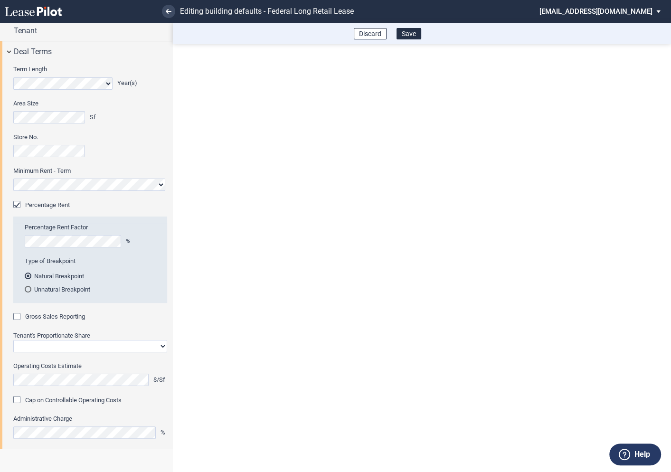
scroll to position [46, 0]
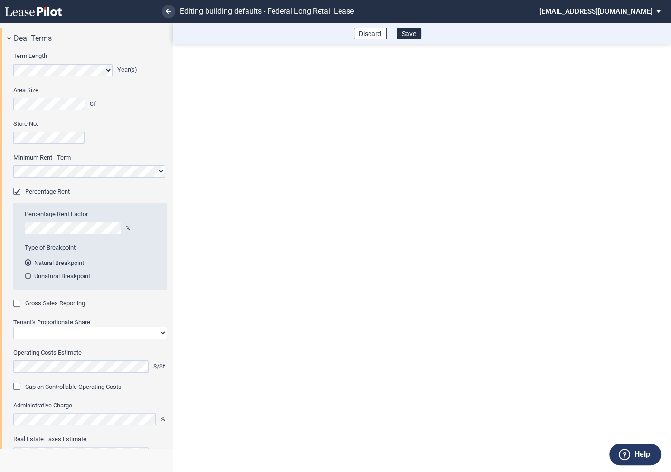
click at [17, 300] on div "Gross Sales Reporting" at bounding box center [17, 304] width 9 height 9
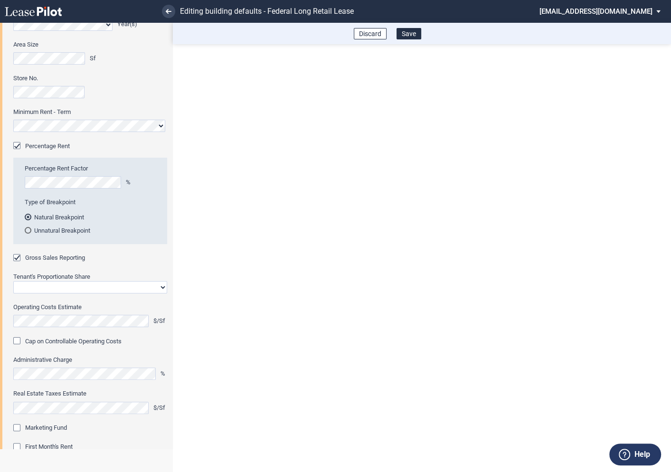
scroll to position [95, 0]
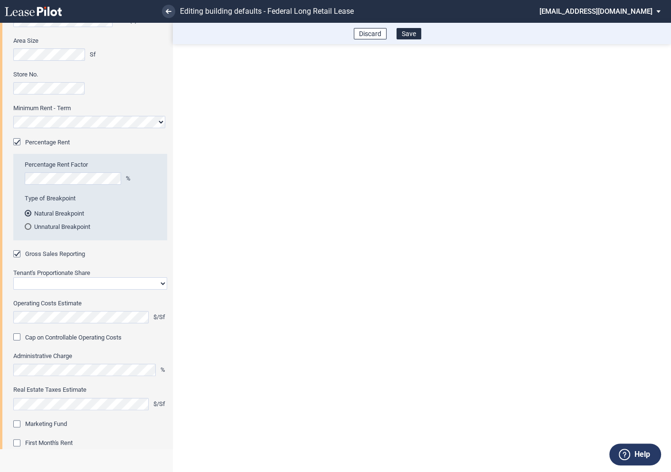
click at [45, 284] on select "Straight GLA Net Major" at bounding box center [90, 283] width 154 height 12
select select "straight GLA"
click at [13, 277] on select "Straight GLA Net Major" at bounding box center [90, 283] width 154 height 12
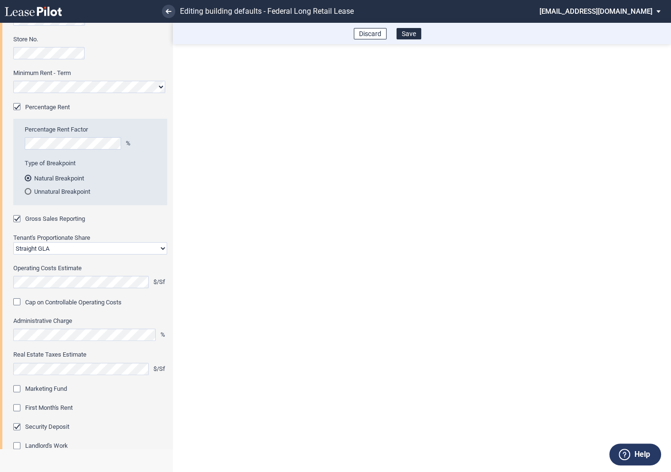
scroll to position [135, 0]
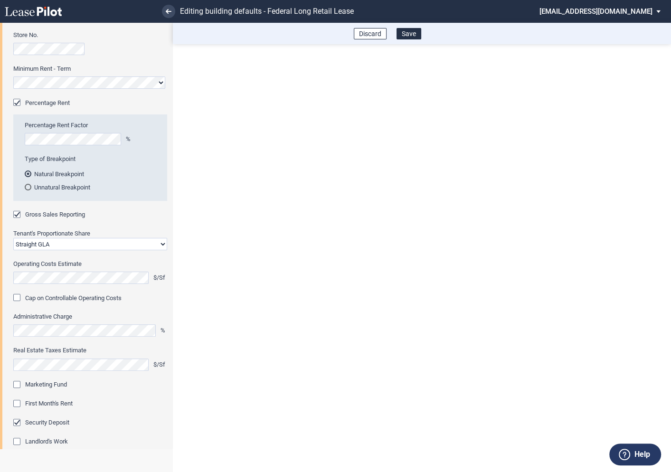
click at [18, 381] on div "Marketing Fund" at bounding box center [17, 385] width 9 height 9
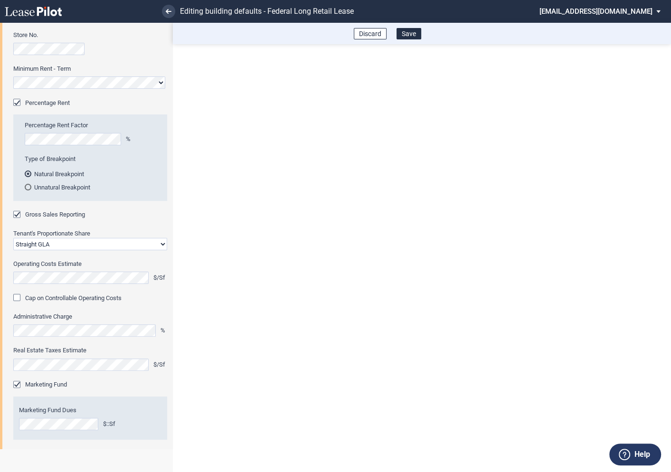
scroll to position [188, 0]
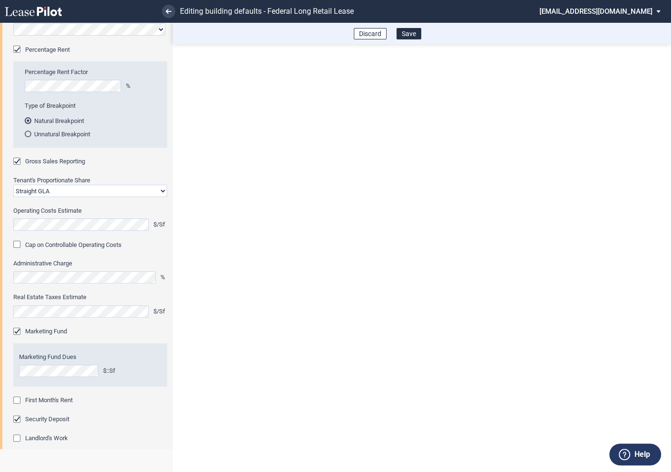
click at [16, 404] on div "First Month's Rent" at bounding box center [17, 400] width 9 height 9
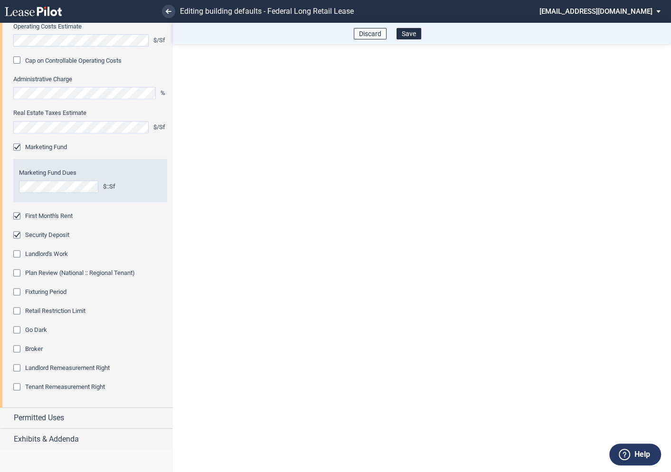
scroll to position [372, 0]
click at [21, 290] on div "Fixturing Period" at bounding box center [17, 292] width 9 height 9
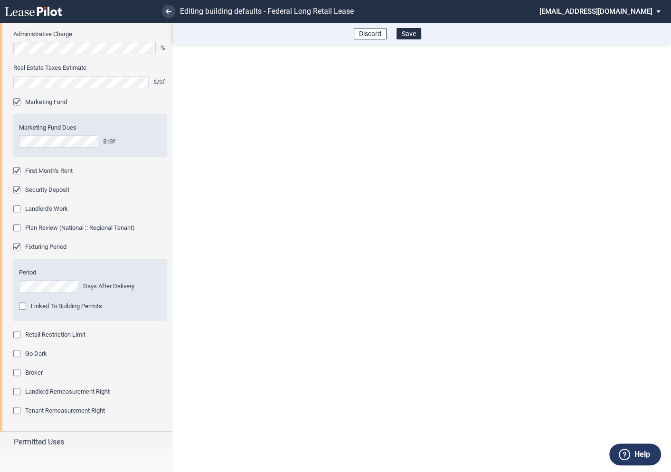
click at [18, 332] on div "Retail Restriction Limit" at bounding box center [17, 335] width 9 height 9
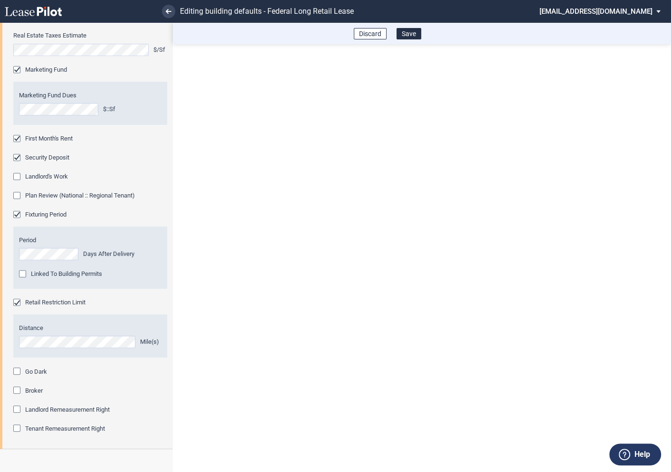
scroll to position [491, 0]
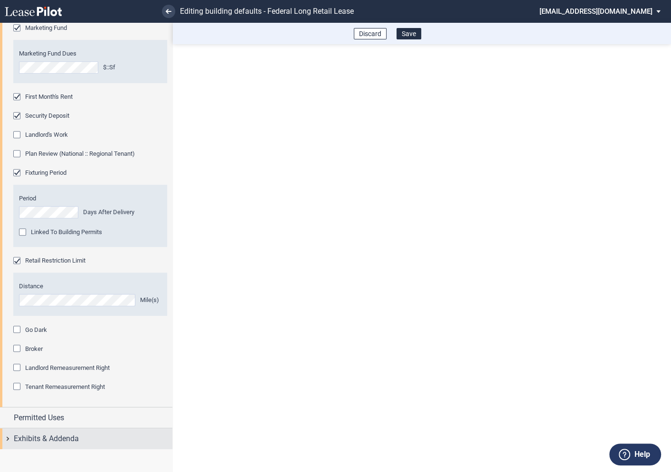
click at [11, 437] on div "Exhibits & Addenda" at bounding box center [86, 438] width 172 height 20
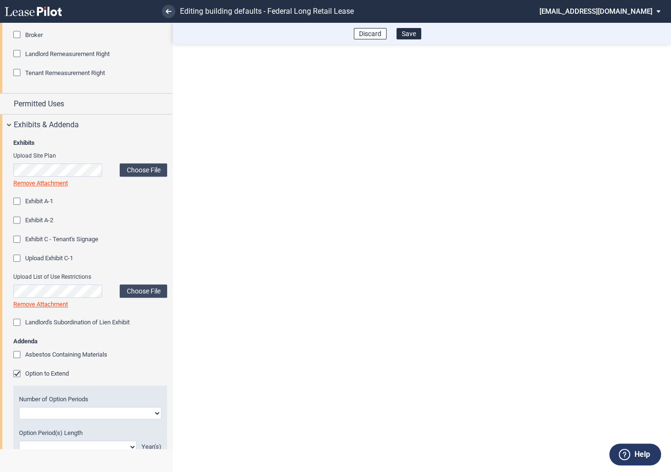
scroll to position [820, 0]
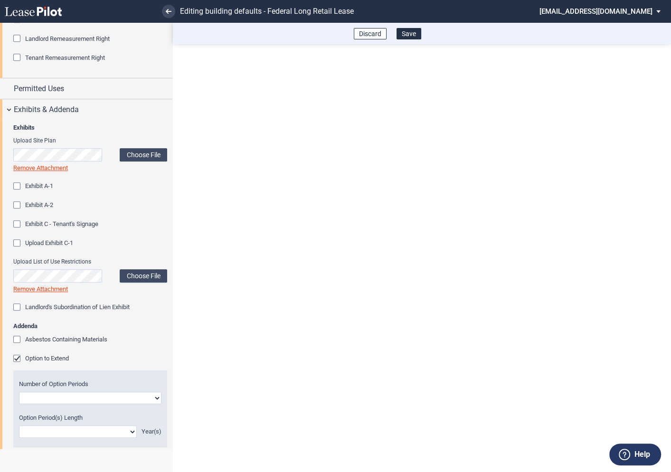
click at [17, 362] on div "Option to Extend" at bounding box center [17, 359] width 9 height 9
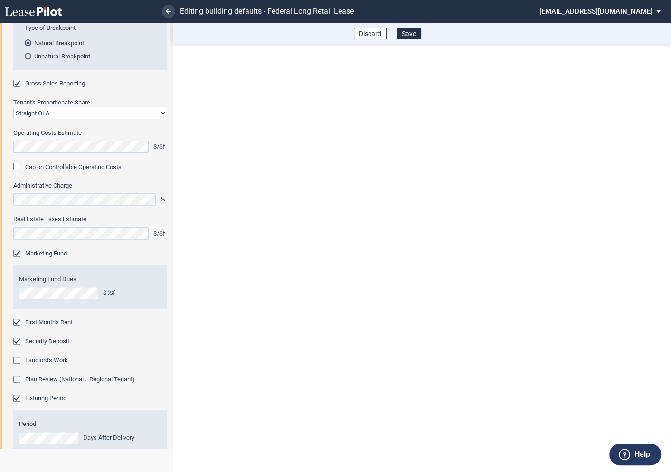
scroll to position [34, 0]
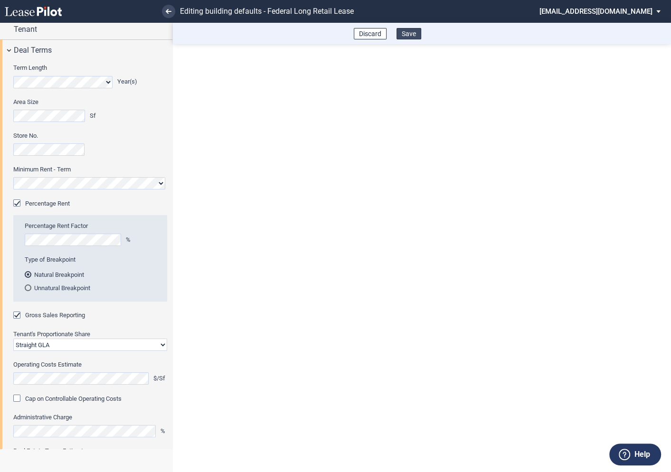
click at [410, 36] on button "Save" at bounding box center [408, 33] width 25 height 11
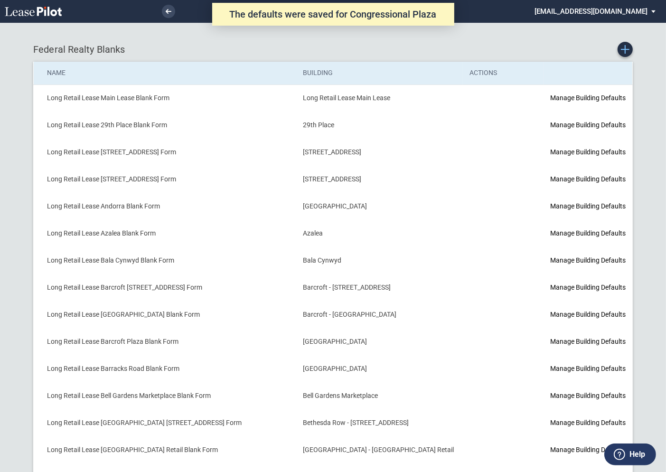
click at [623, 53] on icon "Create new Blank Form" at bounding box center [625, 49] width 9 height 9
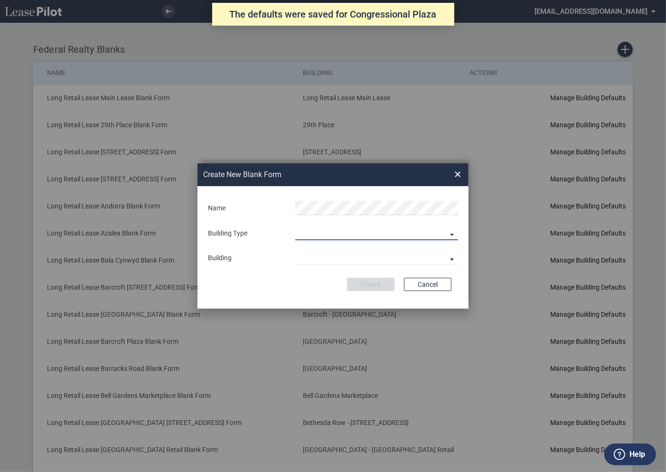
click at [338, 235] on md-select "Building Predefined Empty Building New Empty Building" at bounding box center [376, 233] width 163 height 14
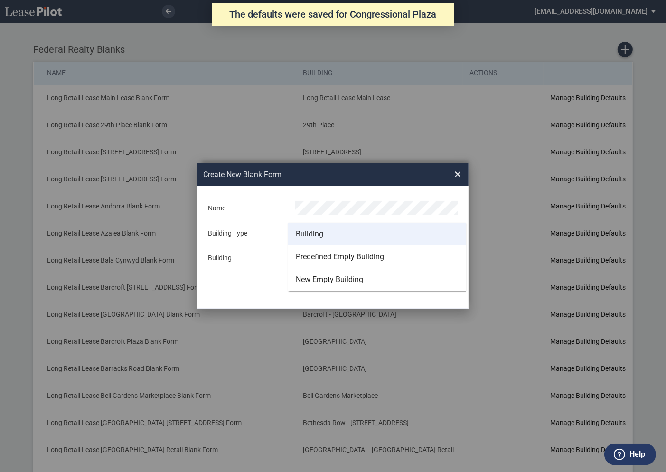
click at [315, 234] on div "Building" at bounding box center [310, 234] width 28 height 10
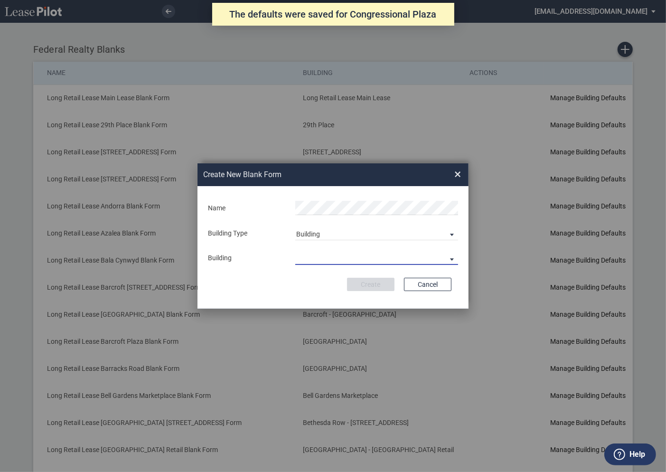
click at [311, 256] on md-select "29th Place 6464 Lincolnia Avenue 7770 Richmond Highway Andorra Azalea Bala Cynw…" at bounding box center [376, 258] width 163 height 14
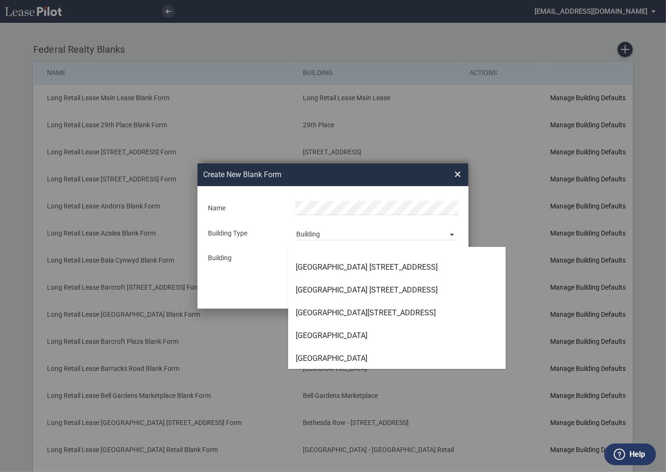
scroll to position [836, 0]
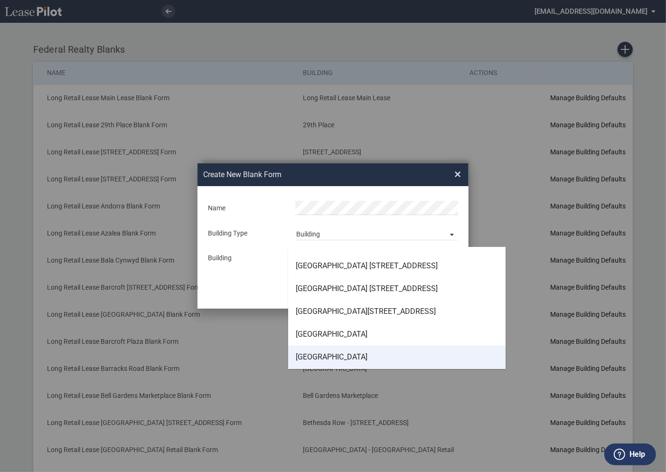
click at [313, 353] on div "[GEOGRAPHIC_DATA]" at bounding box center [332, 357] width 72 height 10
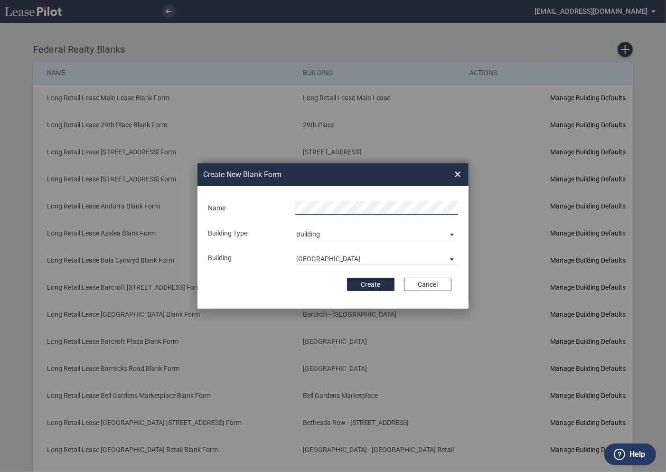
click at [300, 296] on form "Name Building Type Building Building Courthouse Square Building Name Create Can…" at bounding box center [333, 247] width 271 height 123
click at [380, 286] on button "Create" at bounding box center [370, 284] width 47 height 13
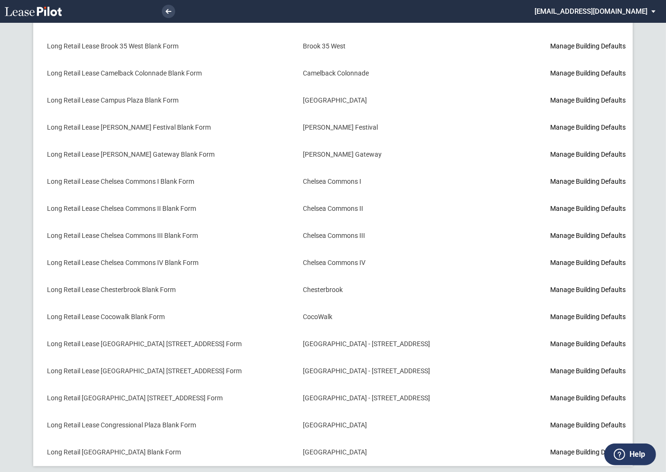
scroll to position [791, 0]
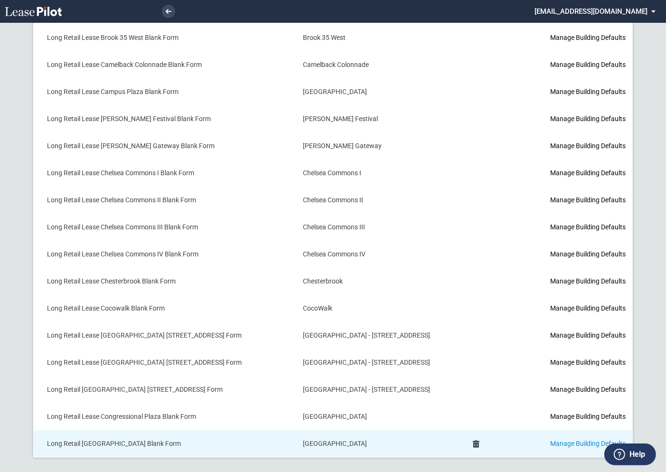
click at [550, 440] on link "Manage Building Defaults" at bounding box center [587, 444] width 75 height 8
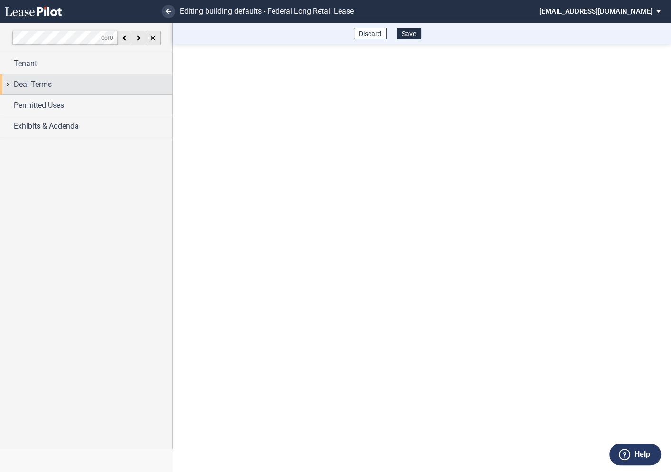
click at [9, 86] on div "Deal Terms" at bounding box center [86, 84] width 172 height 20
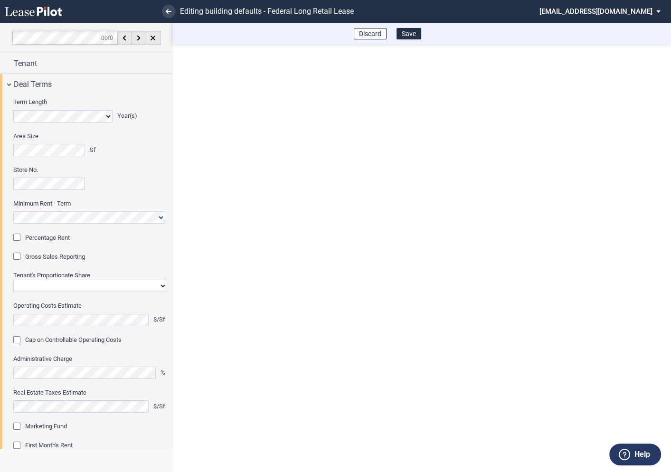
click at [19, 237] on div "Percentage Rent" at bounding box center [17, 238] width 9 height 9
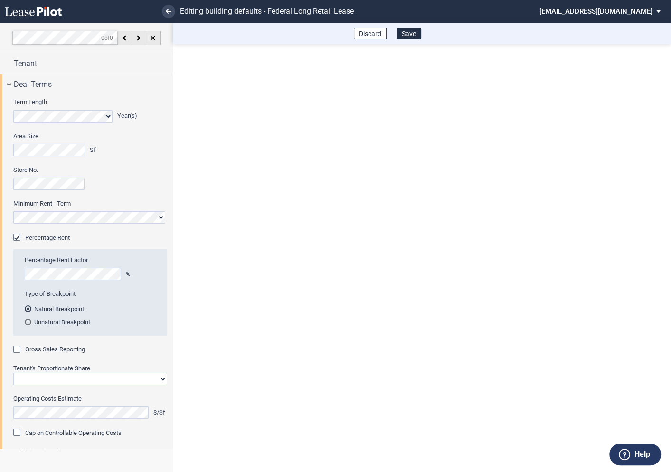
click at [17, 349] on div "Gross Sales Reporting" at bounding box center [17, 350] width 9 height 9
click at [28, 377] on select "Straight GLA Net Major" at bounding box center [90, 379] width 154 height 12
select select "straight GLA"
click at [13, 373] on select "Straight GLA Net Major" at bounding box center [90, 379] width 154 height 12
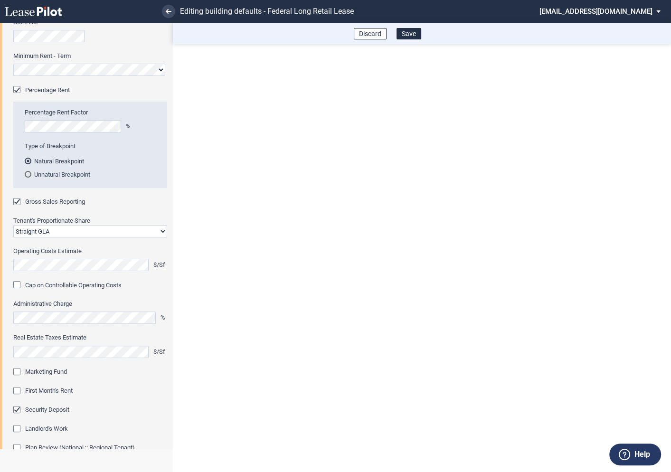
scroll to position [154, 0]
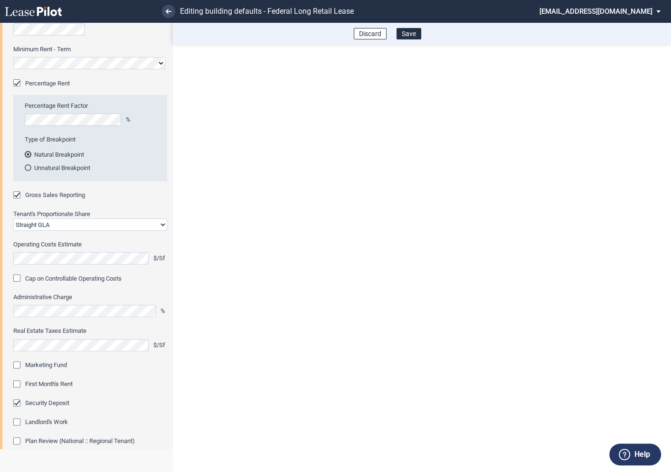
click at [16, 362] on div "Marketing Fund" at bounding box center [17, 365] width 9 height 9
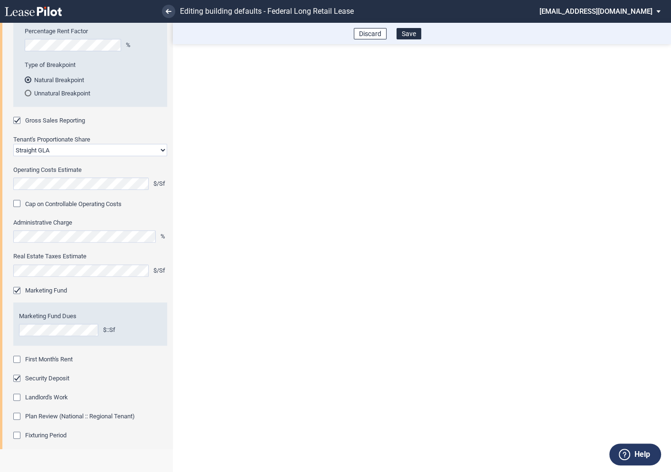
scroll to position [245, 0]
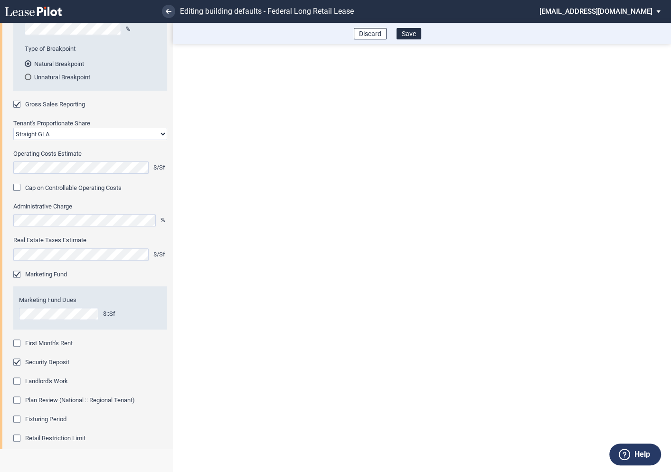
click at [19, 345] on div "First Month's Rent" at bounding box center [17, 343] width 9 height 9
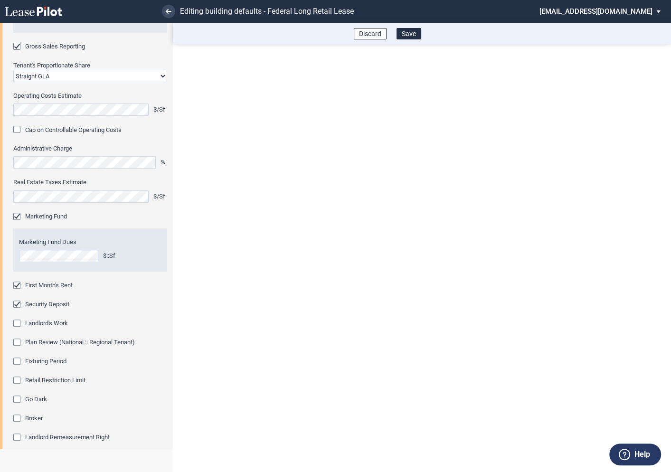
click at [18, 358] on div "Fixturing Period" at bounding box center [17, 362] width 9 height 9
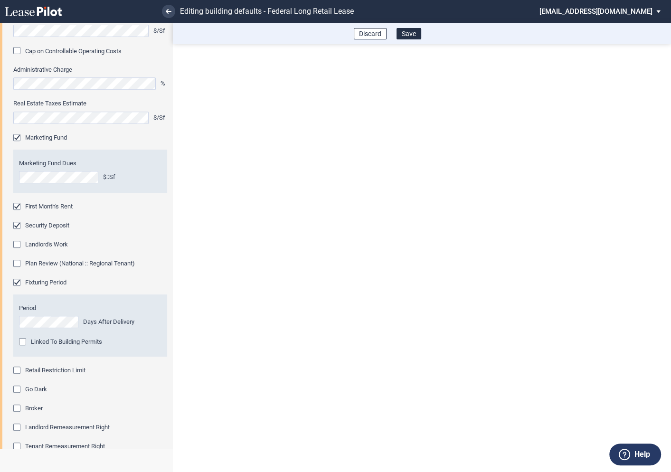
scroll to position [392, 0]
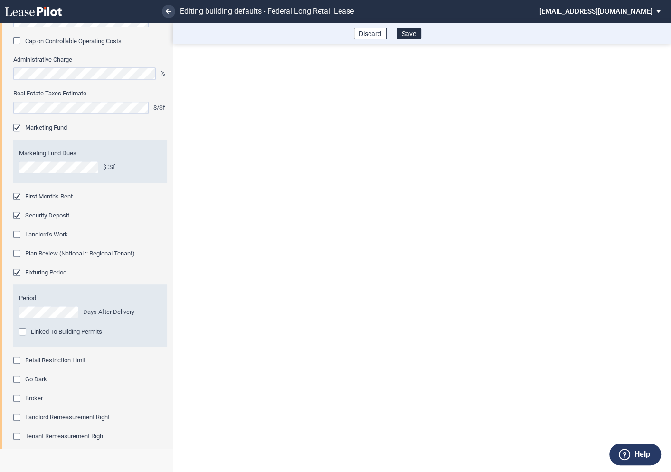
click at [17, 363] on div "Retail Restriction Limit" at bounding box center [17, 361] width 9 height 9
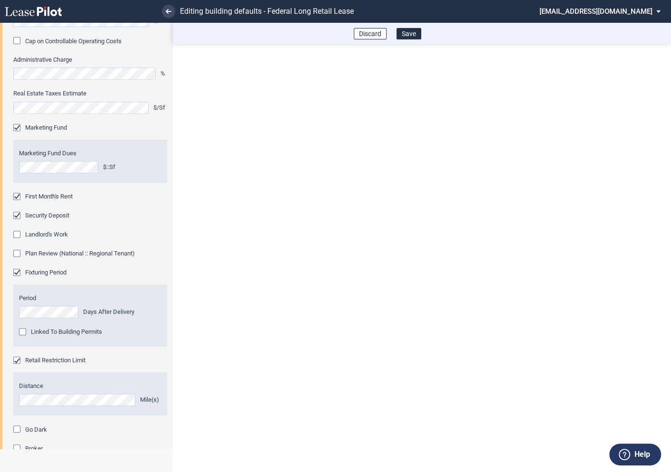
scroll to position [491, 0]
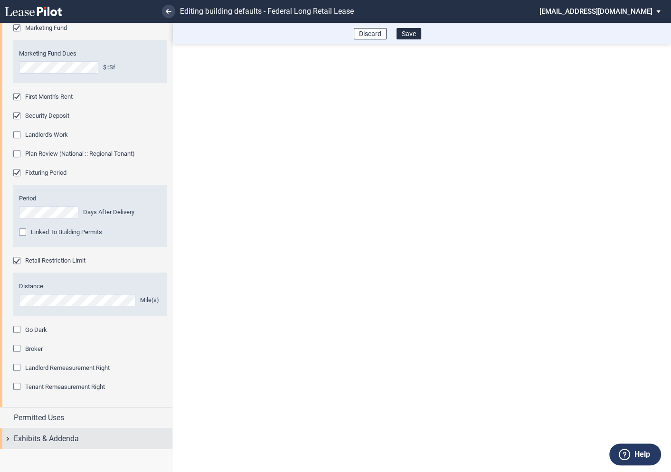
click at [8, 437] on div "Exhibits & Addenda" at bounding box center [86, 438] width 172 height 20
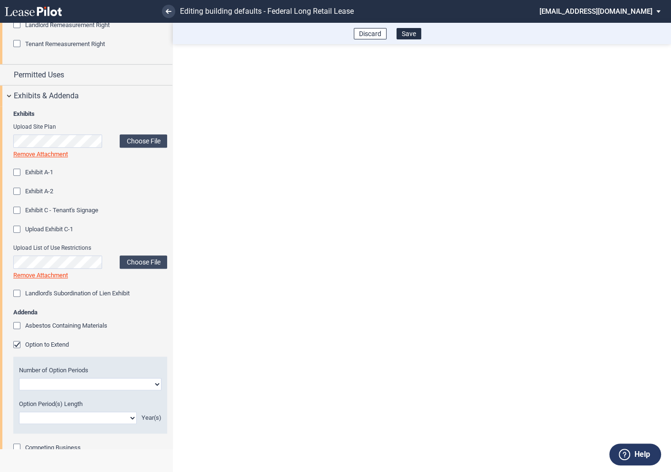
scroll to position [853, 0]
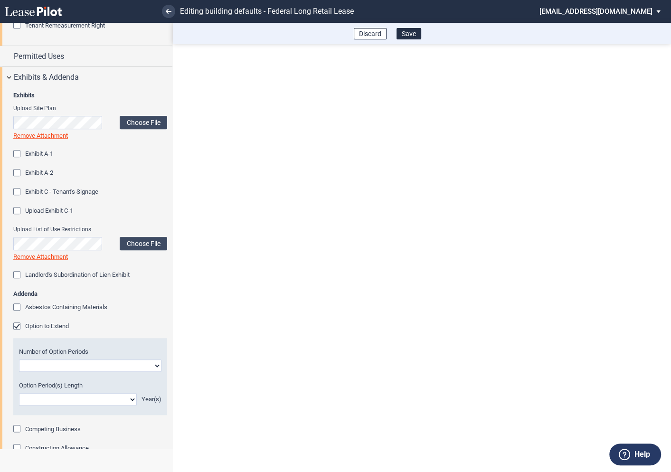
click at [17, 328] on div "Option to Extend" at bounding box center [17, 326] width 9 height 9
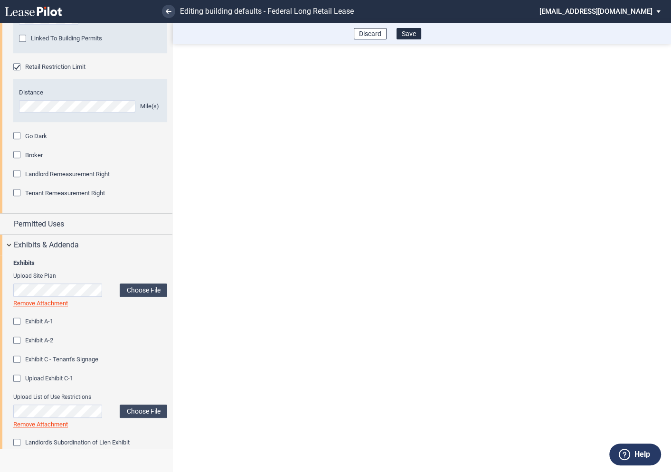
scroll to position [428, 0]
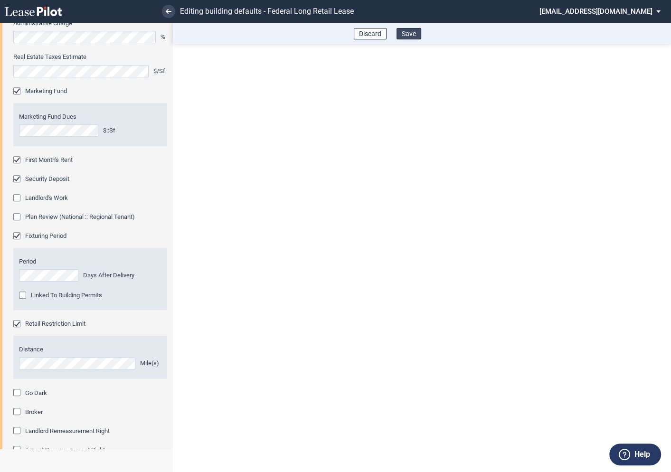
click at [408, 35] on button "Save" at bounding box center [408, 33] width 25 height 11
